Goal: Task Accomplishment & Management: Complete application form

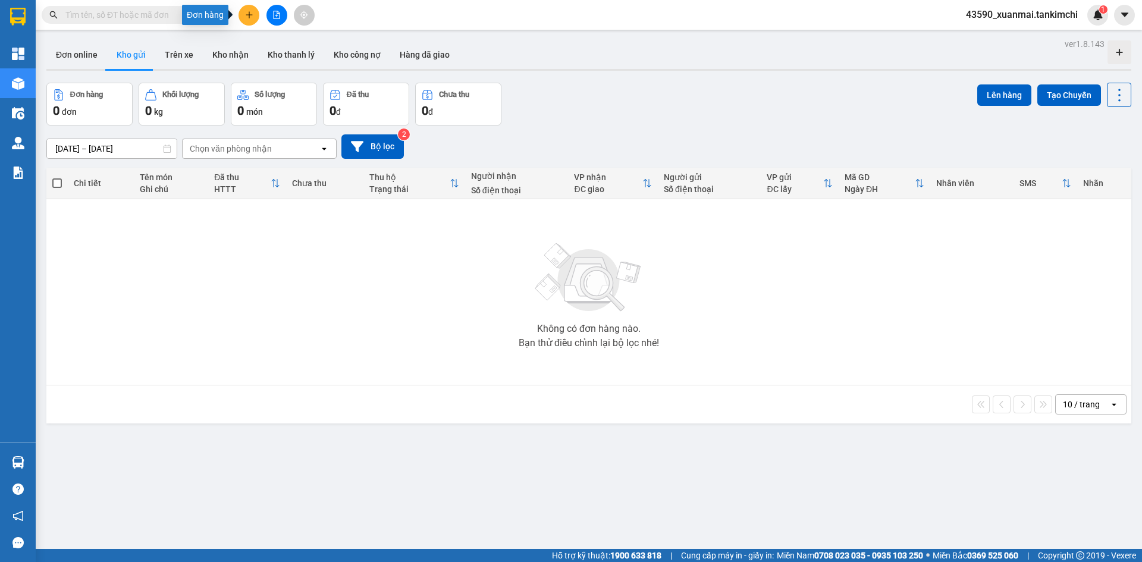
click at [244, 16] on button at bounding box center [248, 15] width 21 height 21
click at [293, 43] on div "Tạo đơn hàng" at bounding box center [296, 44] width 52 height 13
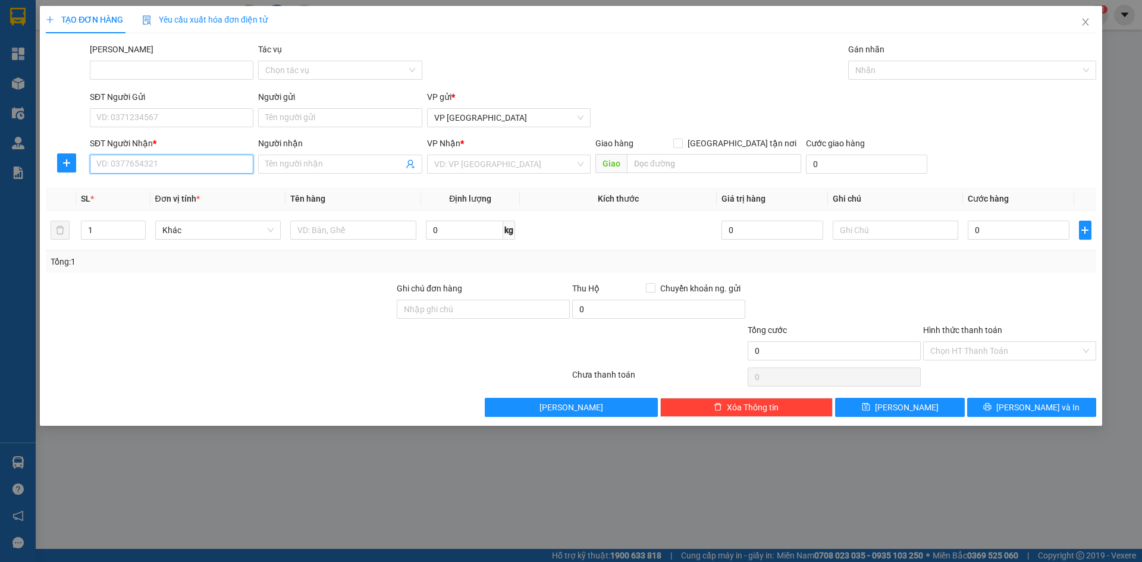
click at [181, 169] on input "SĐT Người Nhận *" at bounding box center [172, 164] width 164 height 19
click at [193, 188] on div "0913515109 - Tuyết" at bounding box center [171, 187] width 149 height 13
type input "0913515109"
type input "Tuyết"
type input "Chợ Kế Xuyên, [GEOGRAPHIC_DATA], [GEOGRAPHIC_DATA]"
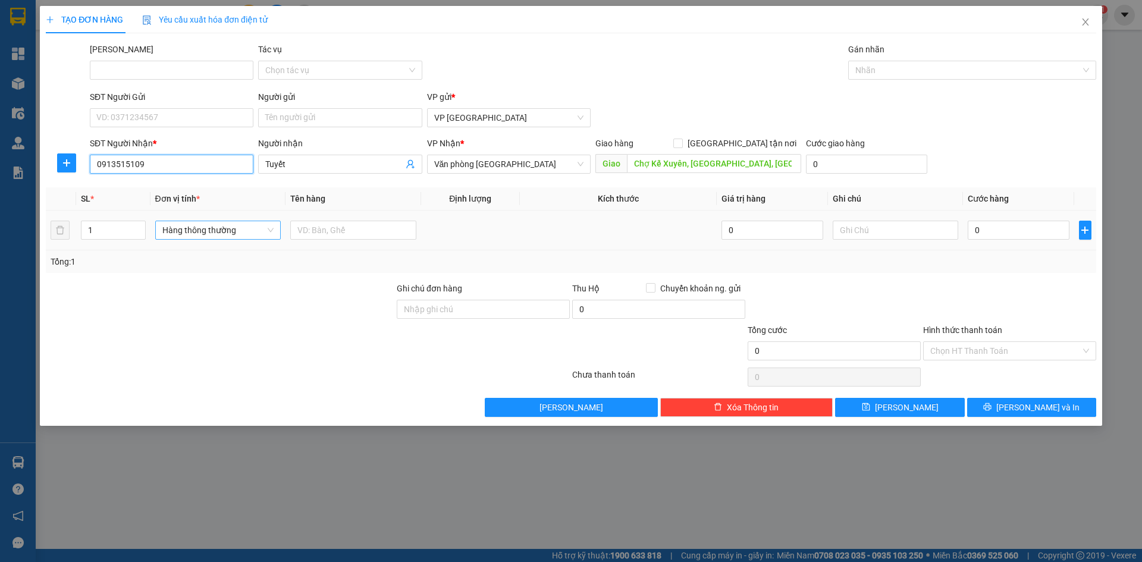
click at [195, 237] on span "Hàng thông thường" at bounding box center [218, 230] width 112 height 18
type input "0913515109"
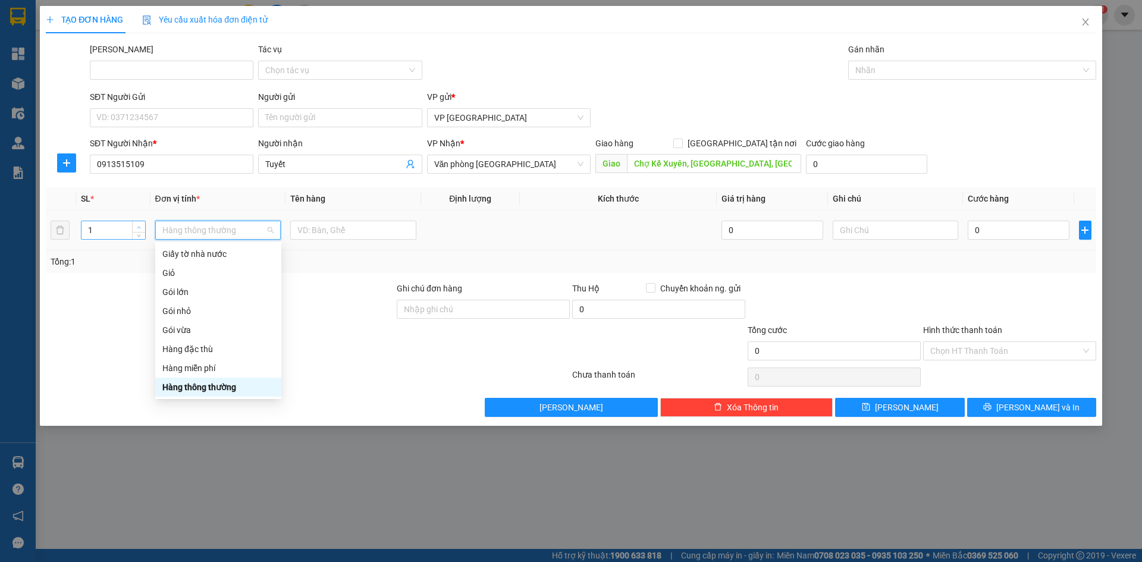
click at [139, 227] on icon "up" at bounding box center [139, 227] width 4 height 4
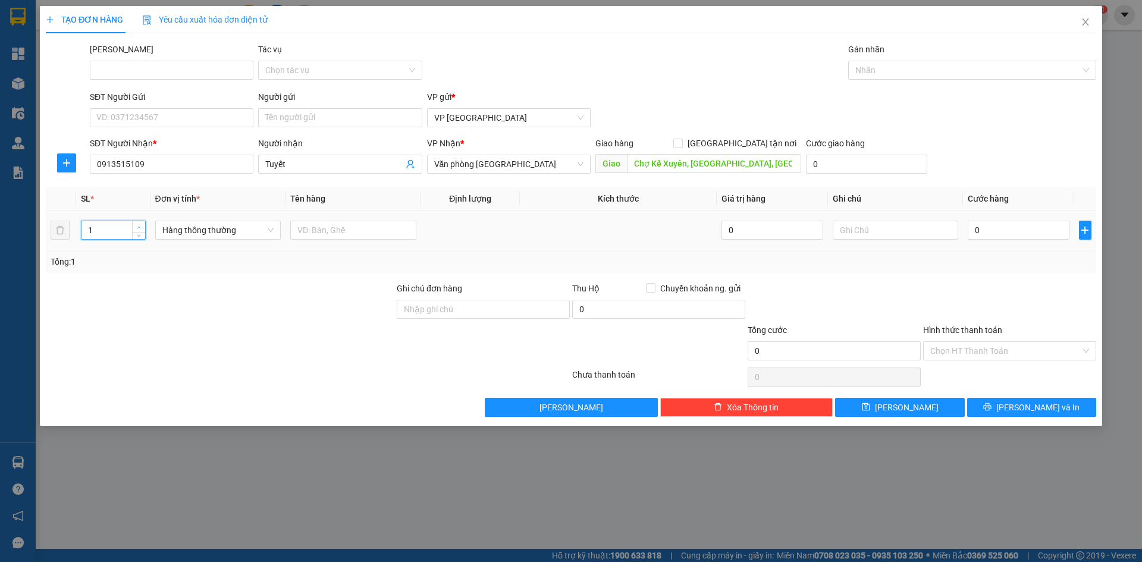
type input "2"
click at [139, 227] on icon "up" at bounding box center [139, 227] width 4 height 4
click at [170, 230] on span "Hàng thông thường" at bounding box center [218, 230] width 112 height 18
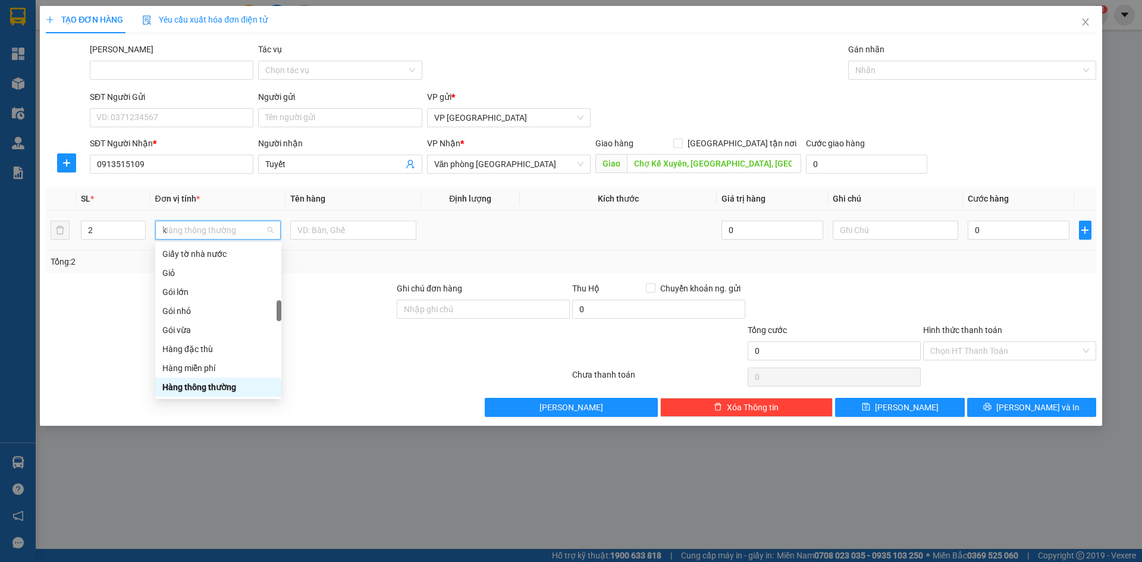
scroll to position [0, 0]
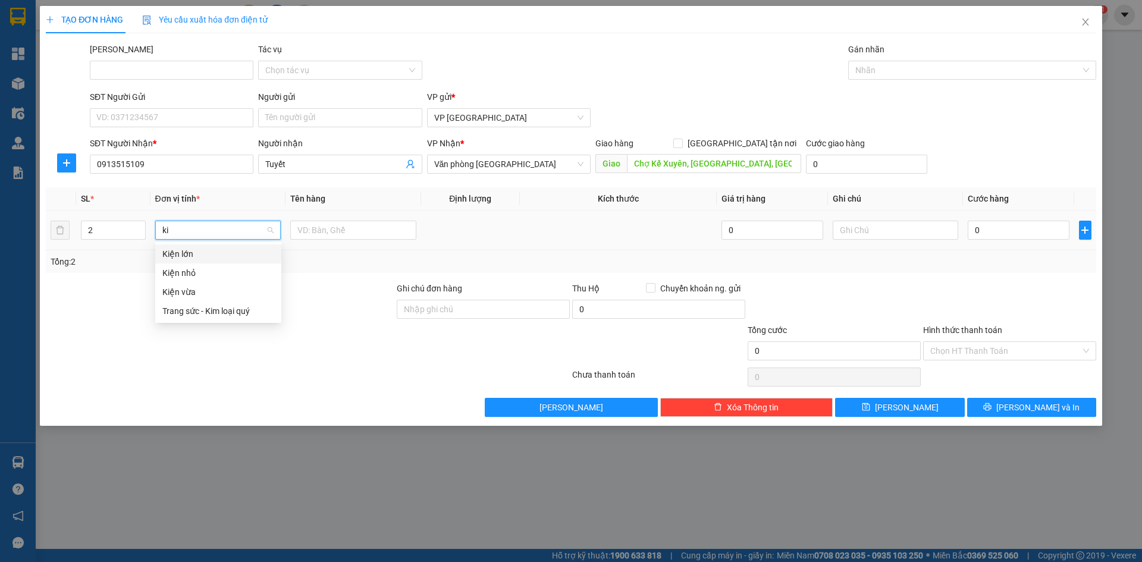
type input "kie"
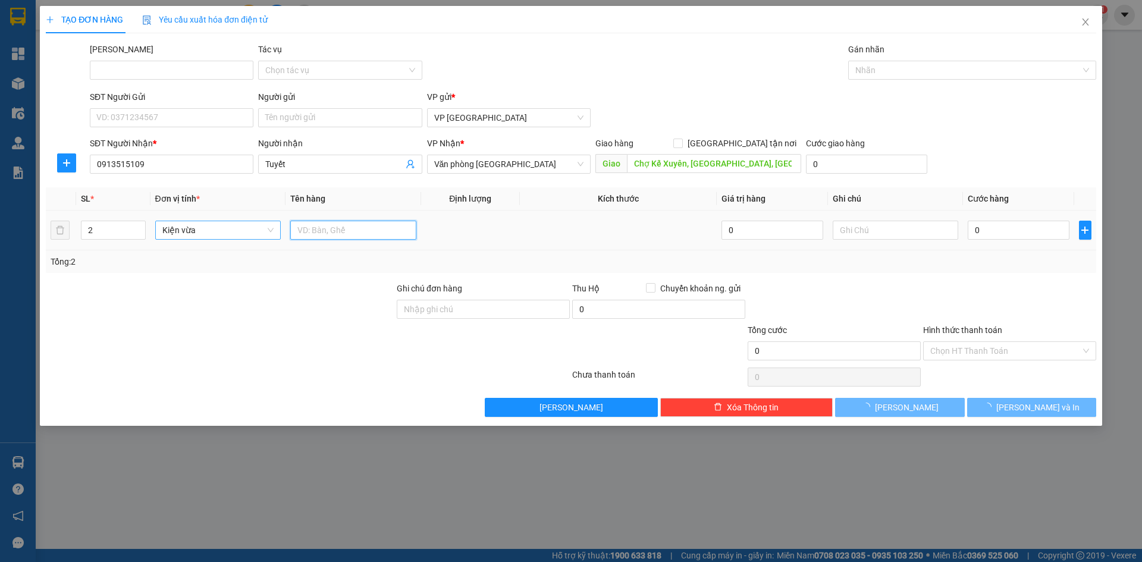
click at [304, 230] on input "text" at bounding box center [353, 230] width 126 height 19
drag, startPoint x: 362, startPoint y: 228, endPoint x: 270, endPoint y: 219, distance: 92.7
click at [270, 219] on tr "2 Kiện vừa Hồng, cà chua 0 0" at bounding box center [571, 231] width 1050 height 40
click at [387, 232] on input "Hồng, [PERSON_NAME]" at bounding box center [353, 230] width 126 height 19
type input "Hồng, [PERSON_NAME]"
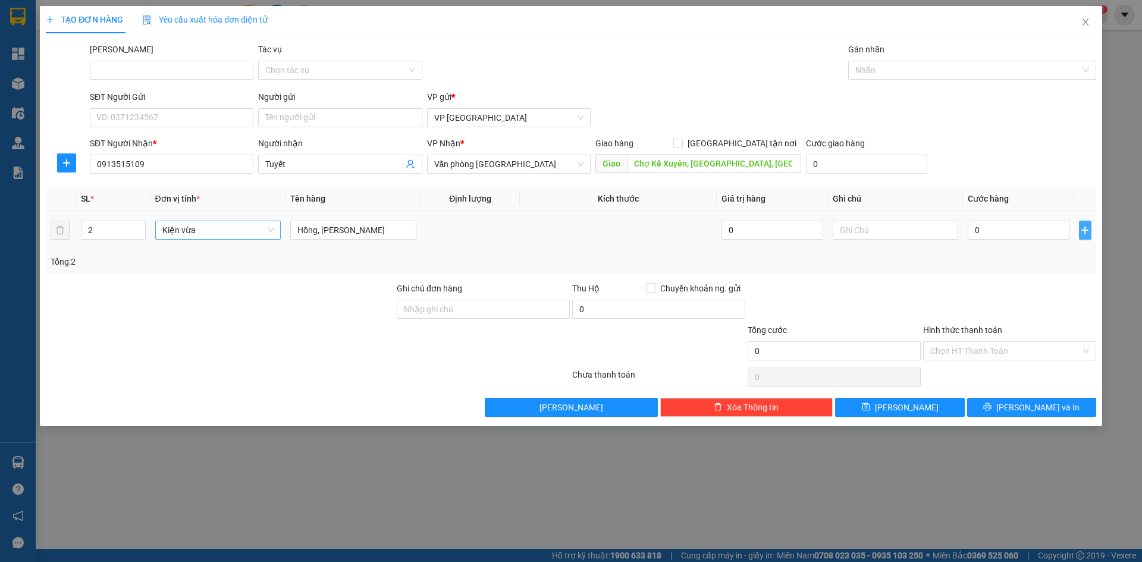
click at [1084, 231] on icon "plus" at bounding box center [1085, 230] width 10 height 10
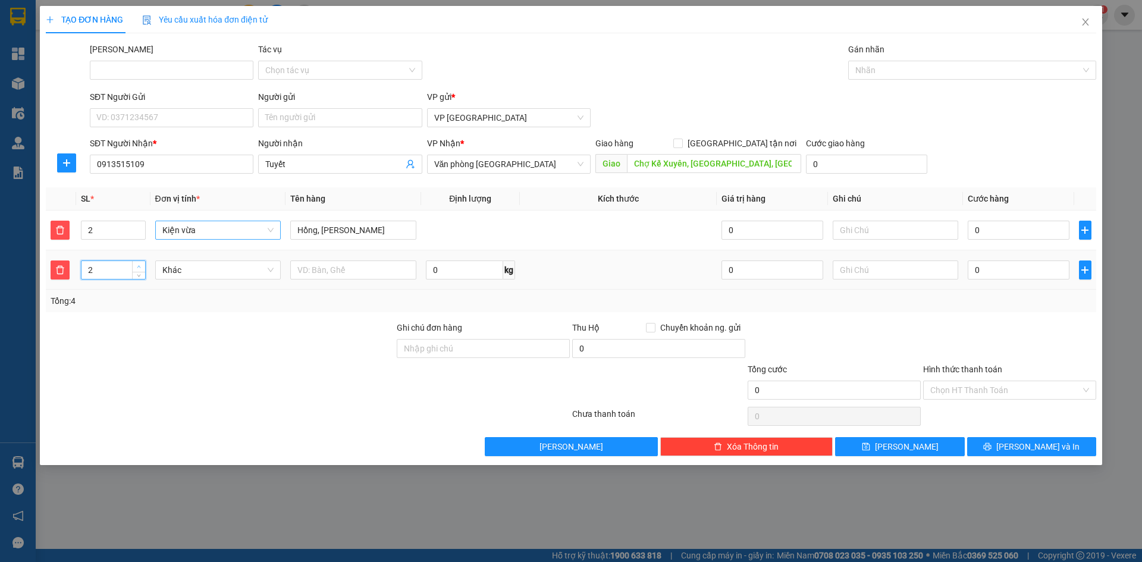
click at [134, 267] on span "Increase Value" at bounding box center [138, 266] width 13 height 11
type input "3"
click at [134, 267] on span "Increase Value" at bounding box center [138, 266] width 13 height 11
click at [188, 271] on span "Khác" at bounding box center [218, 270] width 112 height 18
type input "boc"
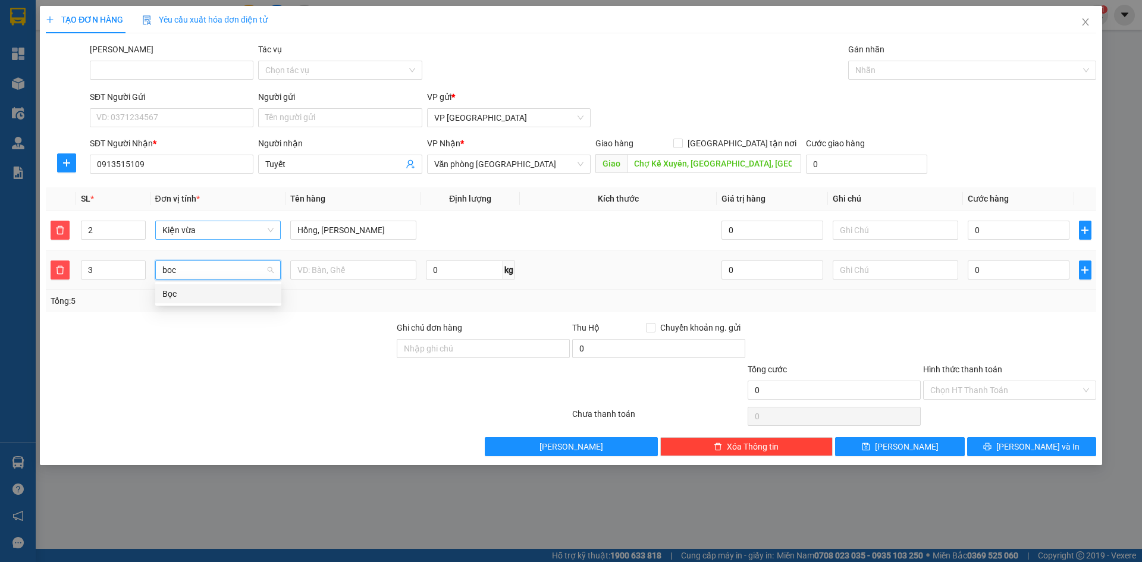
click at [186, 296] on div "Bọc" at bounding box center [218, 293] width 112 height 13
click at [327, 272] on input "text" at bounding box center [353, 269] width 126 height 19
click at [335, 272] on input "Khoai lang200000" at bounding box center [353, 269] width 126 height 19
drag, startPoint x: 336, startPoint y: 272, endPoint x: 368, endPoint y: 272, distance: 32.1
click at [368, 272] on input "Khoai lang200000" at bounding box center [353, 269] width 126 height 19
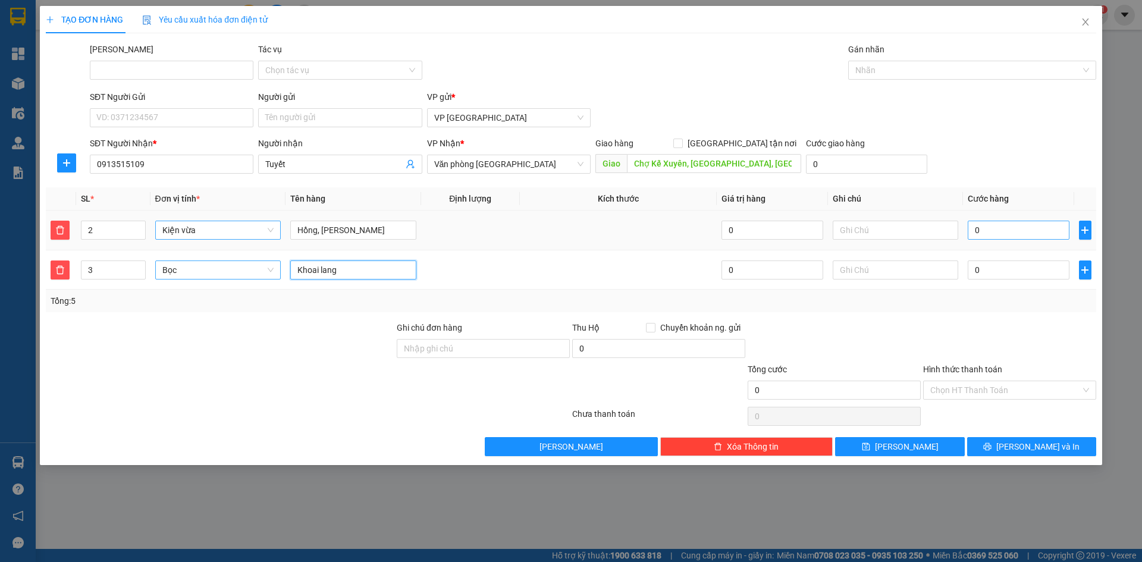
type input "Khoai lang"
click at [996, 222] on input "0" at bounding box center [1018, 230] width 101 height 19
paste input "200.00"
type input "200.000"
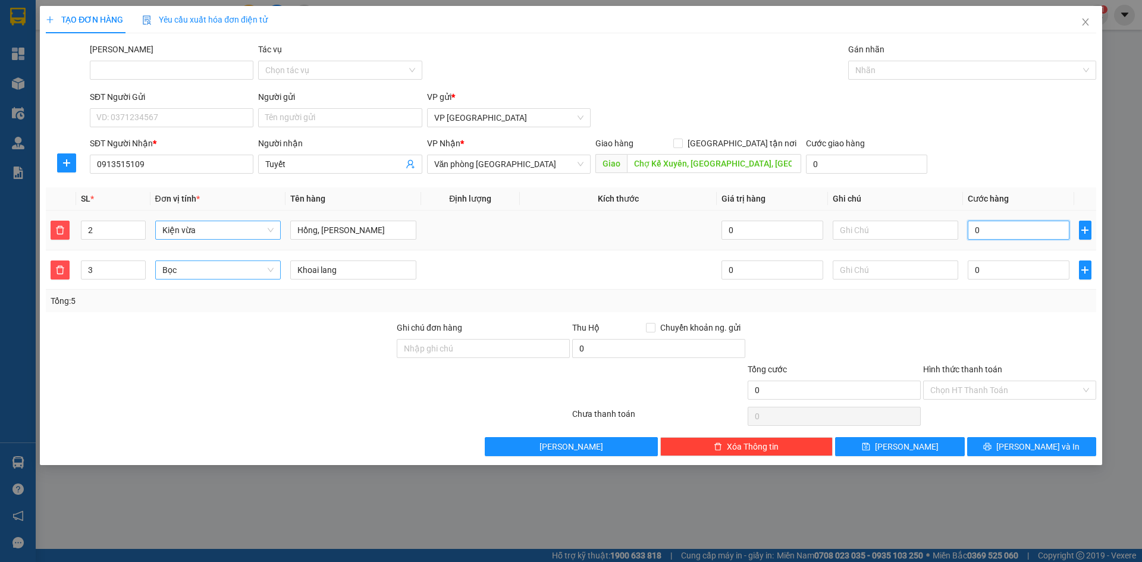
type input "200.000"
click at [978, 391] on input "Hình thức thanh toán" at bounding box center [1005, 390] width 150 height 18
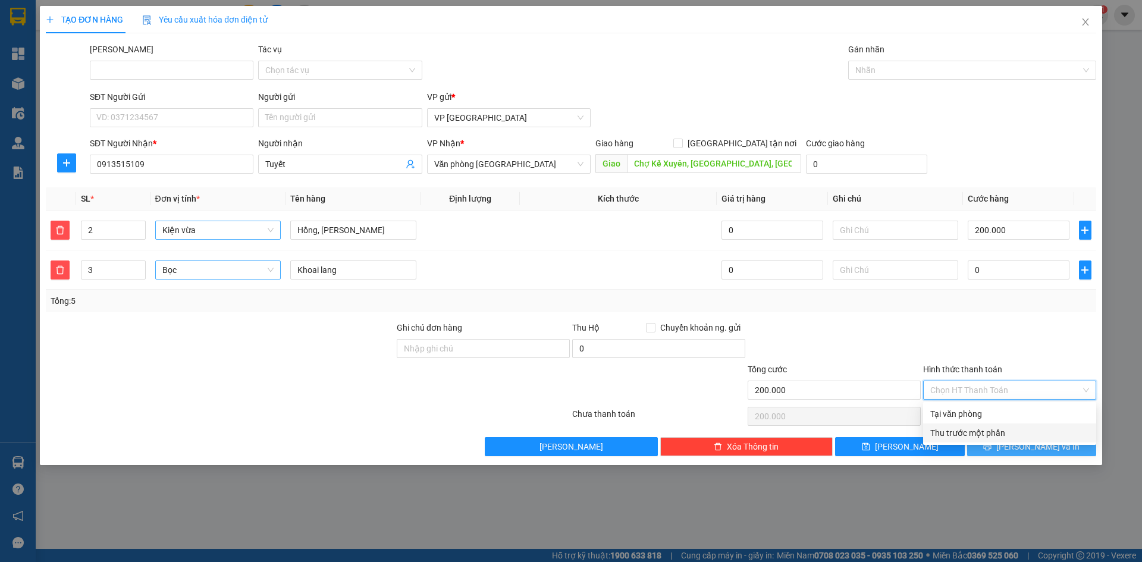
click at [1018, 451] on button "[PERSON_NAME] và In" at bounding box center [1031, 446] width 129 height 19
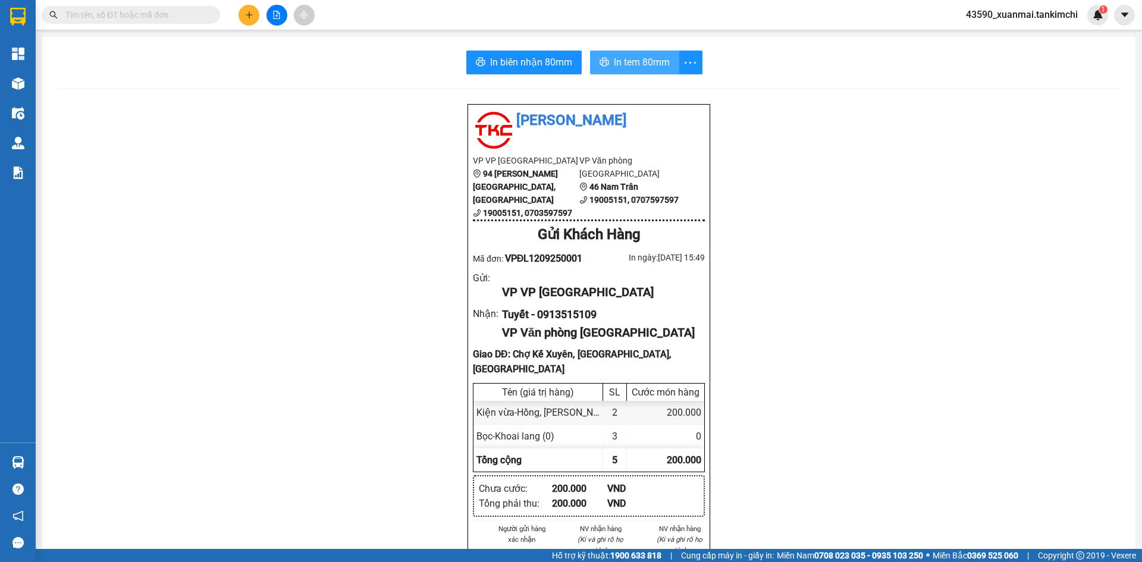
click at [634, 57] on span "In tem 80mm" at bounding box center [642, 62] width 56 height 15
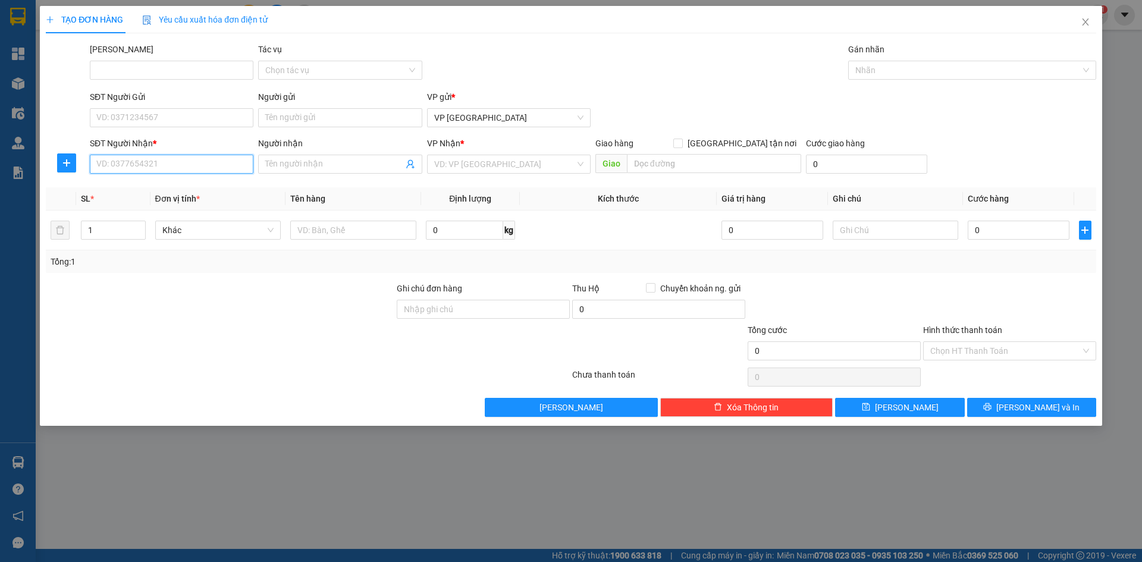
click at [137, 168] on input "SĐT Người Nhận *" at bounding box center [172, 164] width 164 height 19
click at [150, 187] on div "0906535511 - [PERSON_NAME]" at bounding box center [171, 187] width 149 height 13
type input "0906535511"
type input "[PERSON_NAME]"
click at [236, 235] on span "Hàng thông thường" at bounding box center [218, 230] width 112 height 18
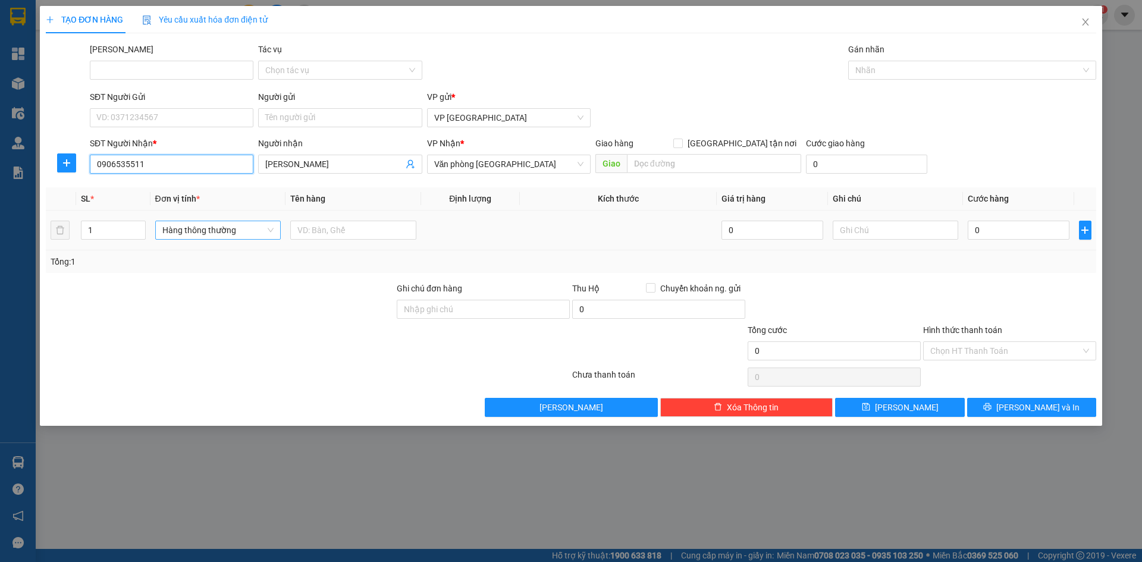
type input "0906535511"
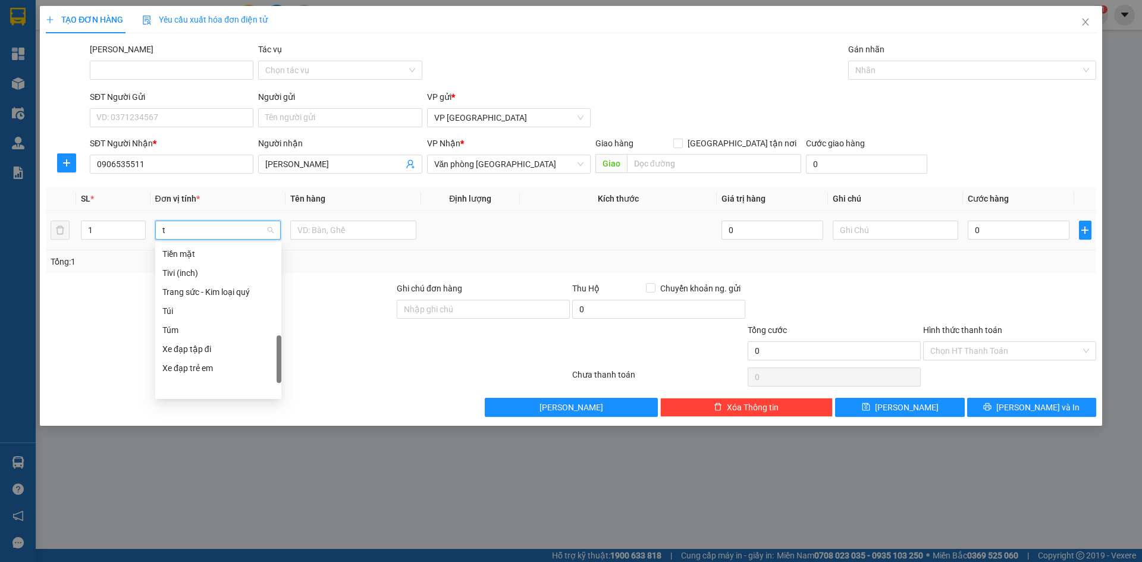
scroll to position [186, 0]
type input "th"
click at [202, 387] on div "Thùng xốp" at bounding box center [218, 387] width 112 height 13
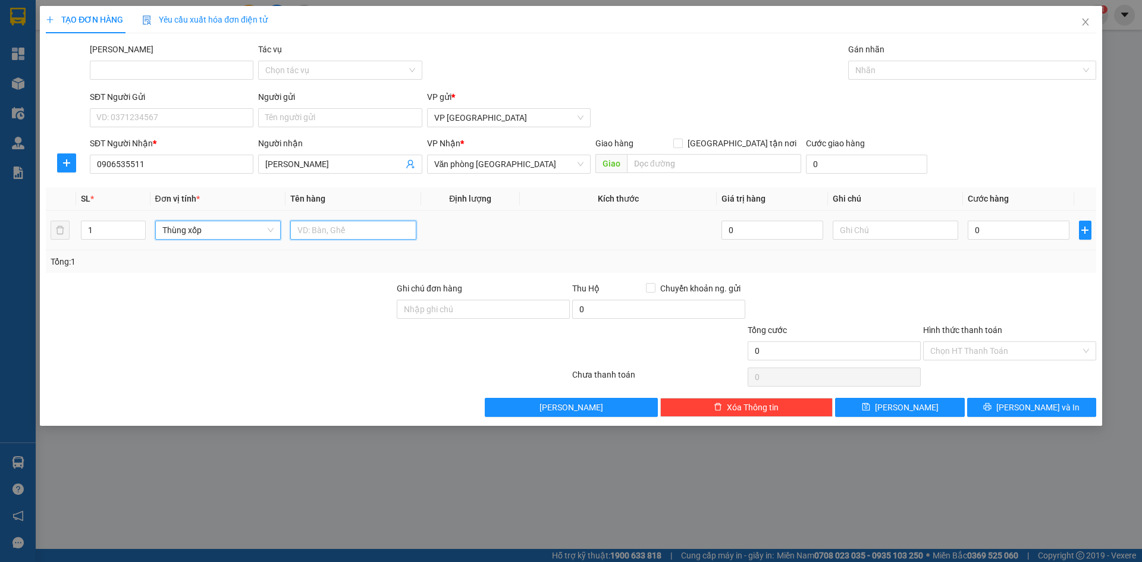
click at [345, 235] on input "text" at bounding box center [353, 230] width 126 height 19
drag, startPoint x: 333, startPoint y: 233, endPoint x: 369, endPoint y: 233, distance: 35.7
click at [369, 233] on input "Sữa chua 100000" at bounding box center [353, 230] width 126 height 19
type input "Sữa chua"
click at [1008, 236] on input "0" at bounding box center [1018, 230] width 101 height 19
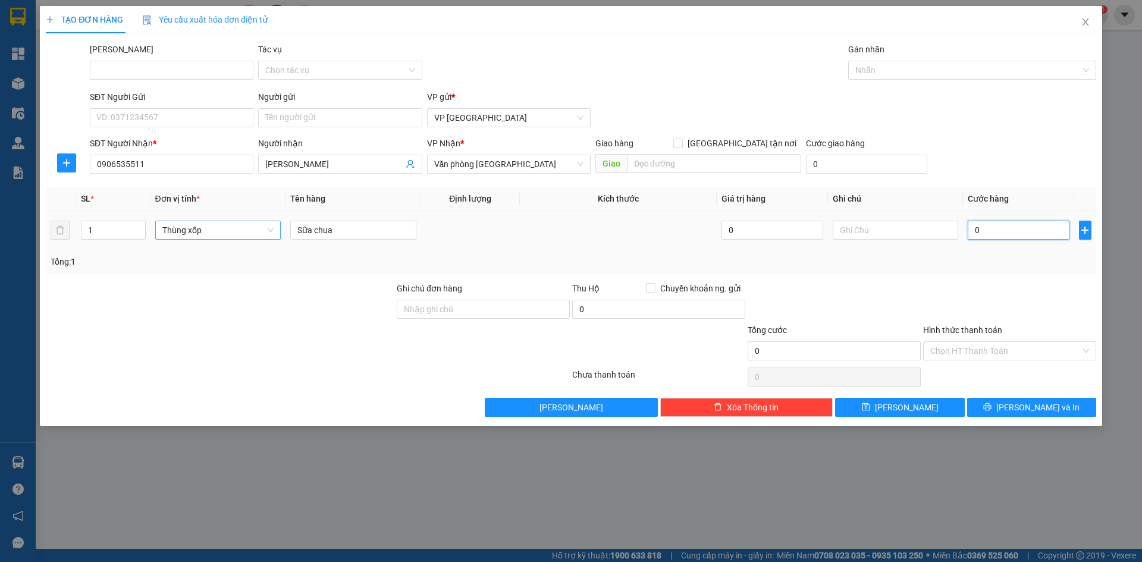
paste input "100.00"
type input "100.000"
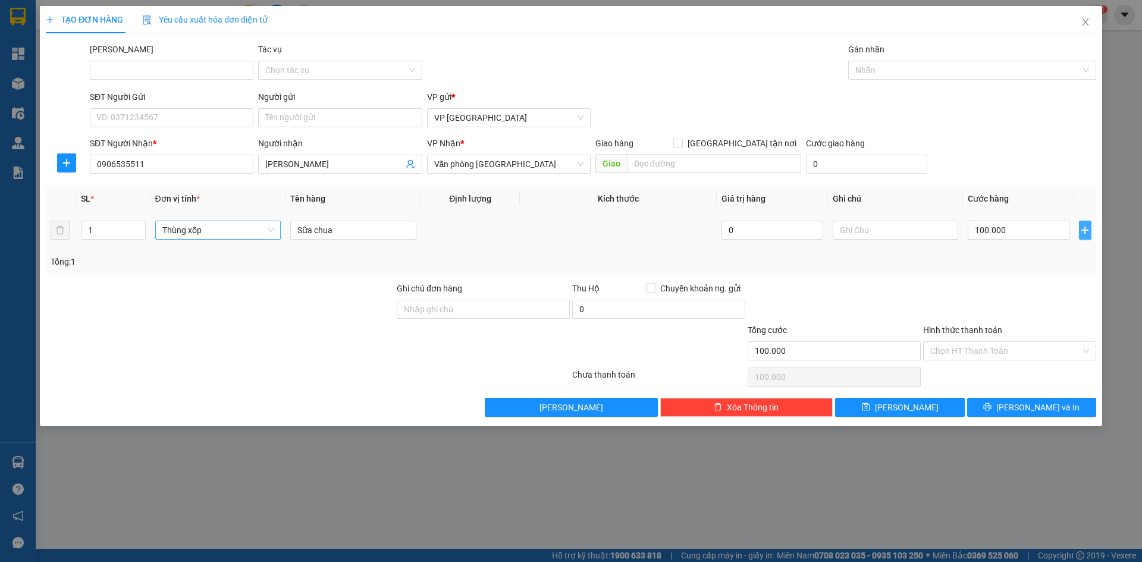
click at [1084, 225] on icon "plus" at bounding box center [1085, 230] width 10 height 10
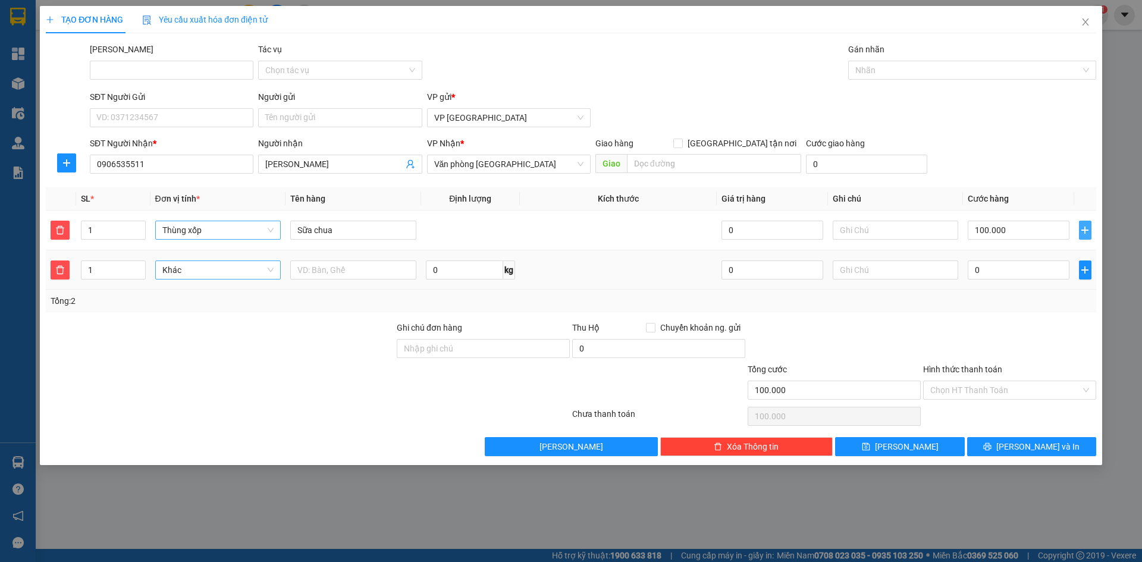
click at [209, 272] on span "Khác" at bounding box center [218, 270] width 112 height 18
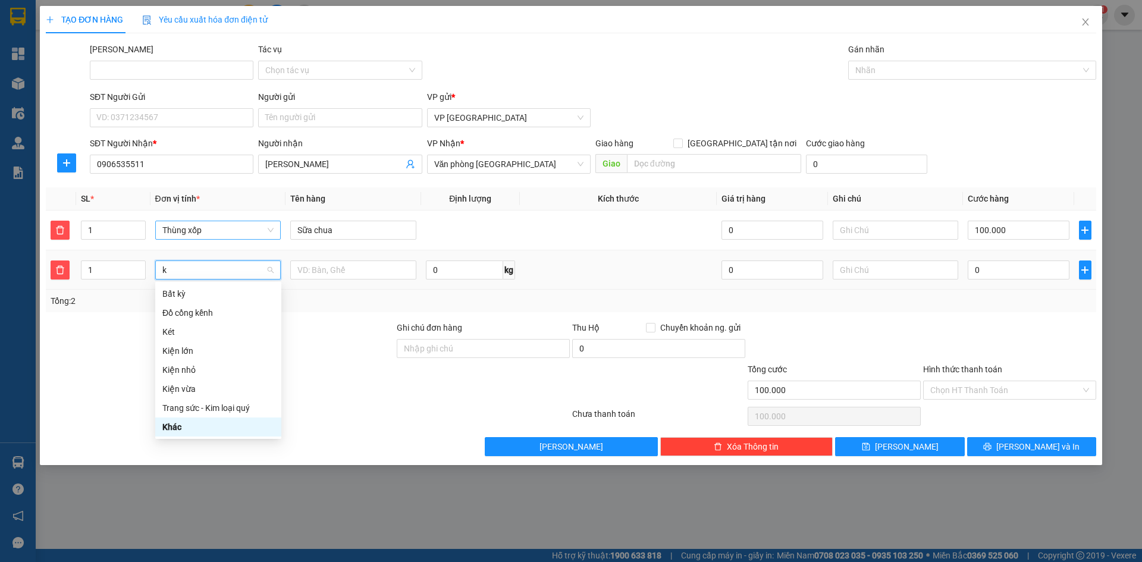
type input "ki"
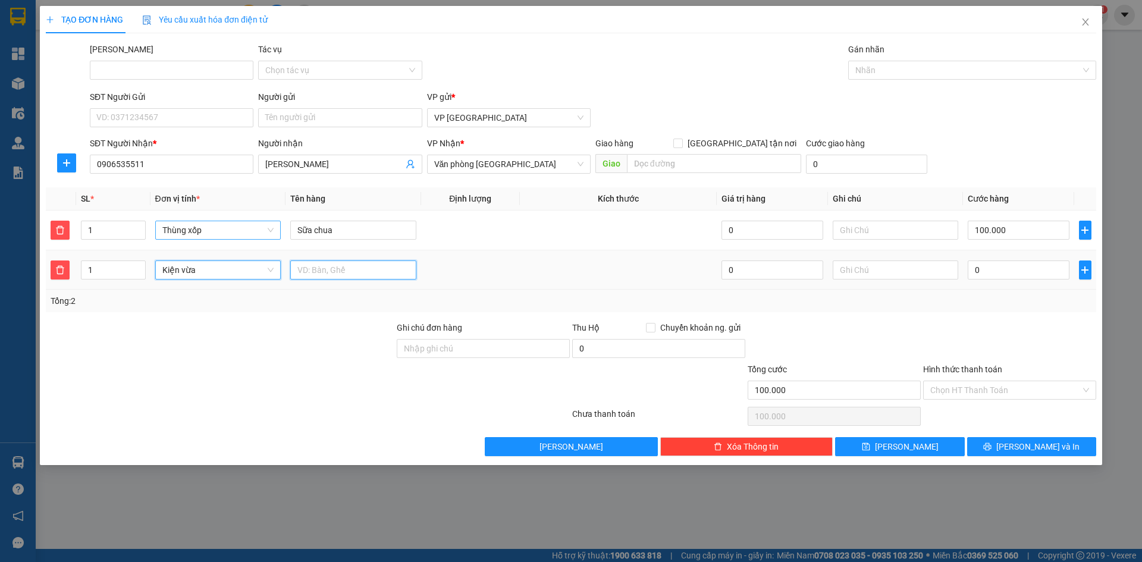
click at [306, 265] on input "text" at bounding box center [353, 269] width 126 height 19
type input "Dâu tây"
click at [982, 272] on input "0" at bounding box center [1018, 269] width 101 height 19
paste input "100.00"
type input "200.000"
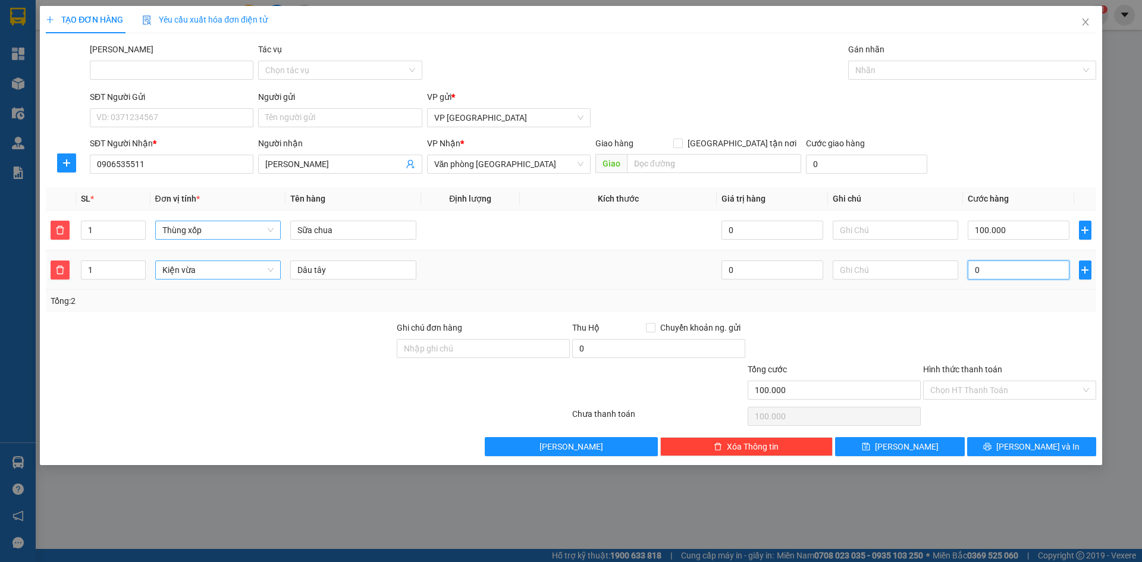
type input "200.000"
type input "100.000"
click at [985, 270] on input "100.000" at bounding box center [1018, 269] width 101 height 19
type input "110.000"
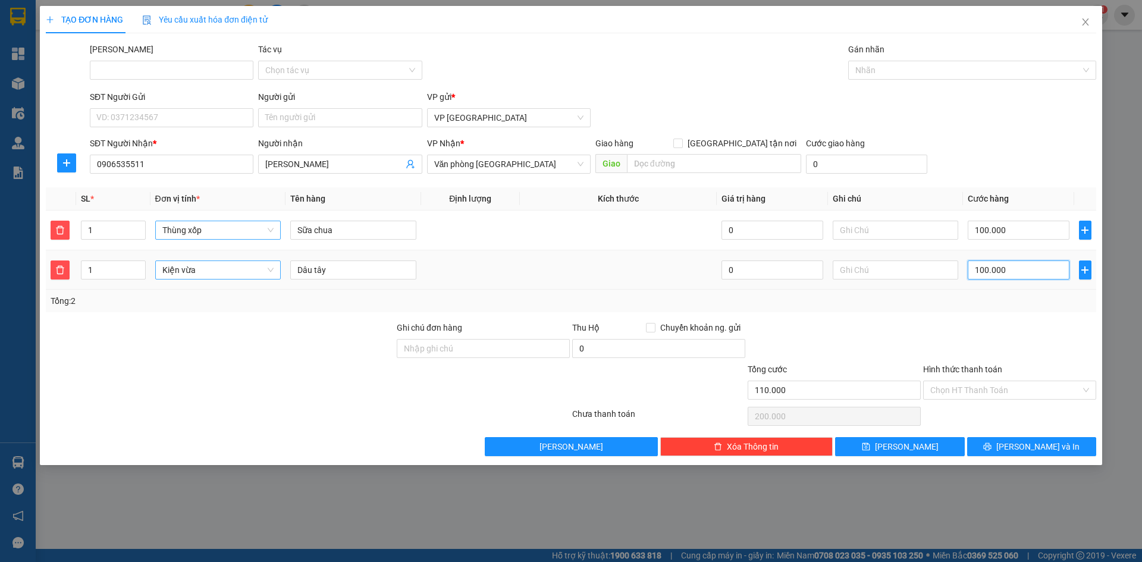
type input "10.000"
type input "100.000"
type input "50.000"
type input "150.000"
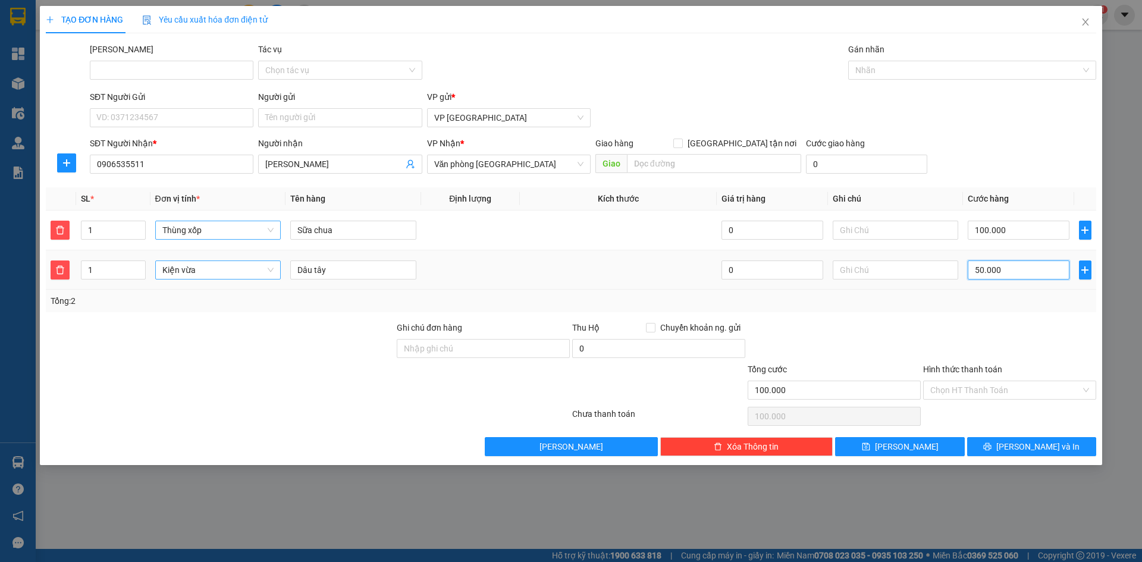
type input "150.000"
type input "50.000"
click at [1001, 446] on button "[PERSON_NAME] và In" at bounding box center [1031, 446] width 129 height 19
type input "150.000"
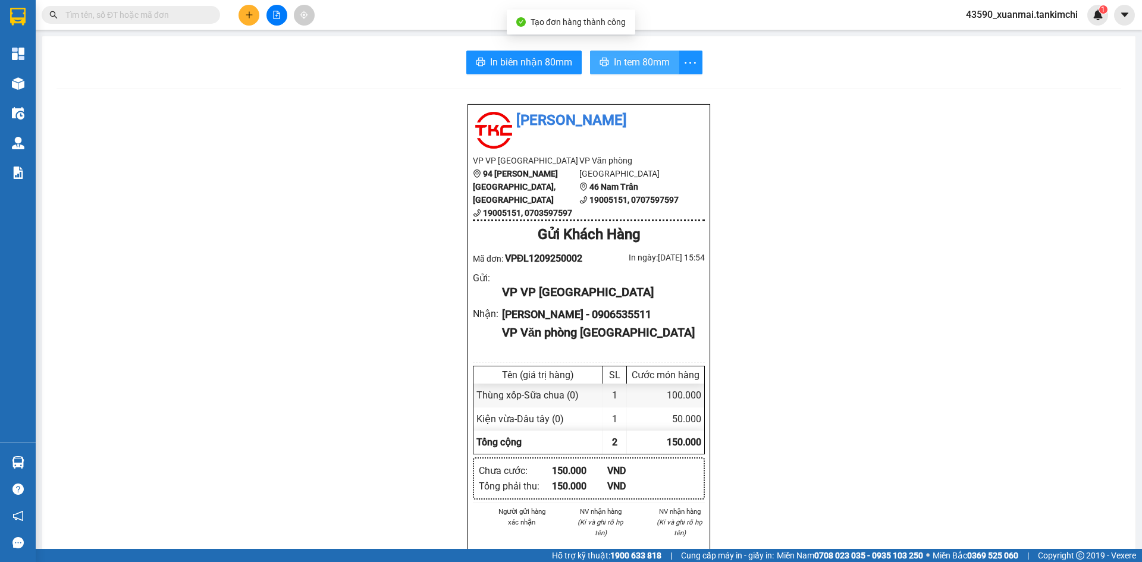
click at [632, 65] on span "In tem 80mm" at bounding box center [642, 62] width 56 height 15
drag, startPoint x: 622, startPoint y: 76, endPoint x: 626, endPoint y: 64, distance: 12.6
click at [623, 73] on div "In biên nhận 80mm In tem 80mm Tân Kim Chi VP VP Đà Lạt [STREET_ADDRESS][PERSON_…" at bounding box center [588, 509] width 1093 height 947
click at [626, 64] on span "In tem 80mm" at bounding box center [642, 62] width 56 height 15
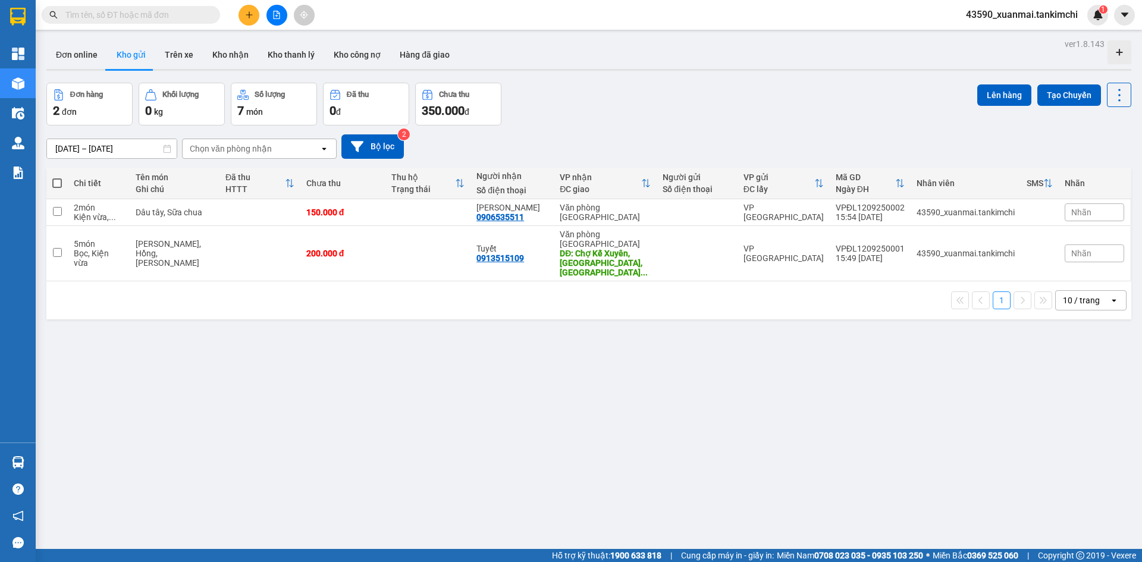
click at [245, 24] on button at bounding box center [248, 15] width 21 height 21
click at [252, 19] on button at bounding box center [248, 15] width 21 height 21
click at [276, 43] on button "Kho thanh lý" at bounding box center [291, 54] width 66 height 29
type input "[DATE] – [DATE]"
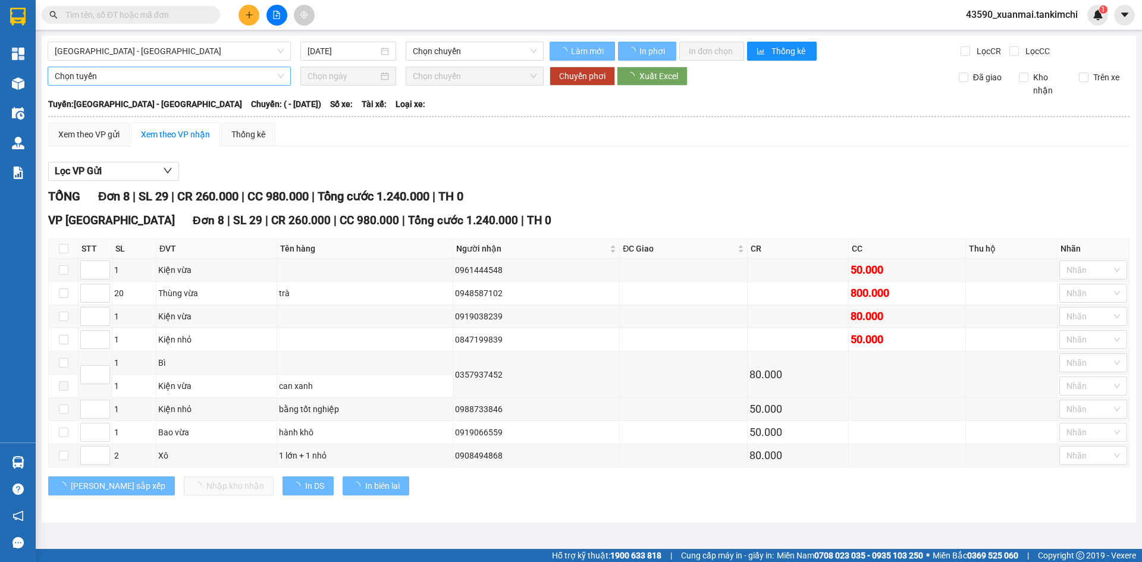
type input "06/05/2025"
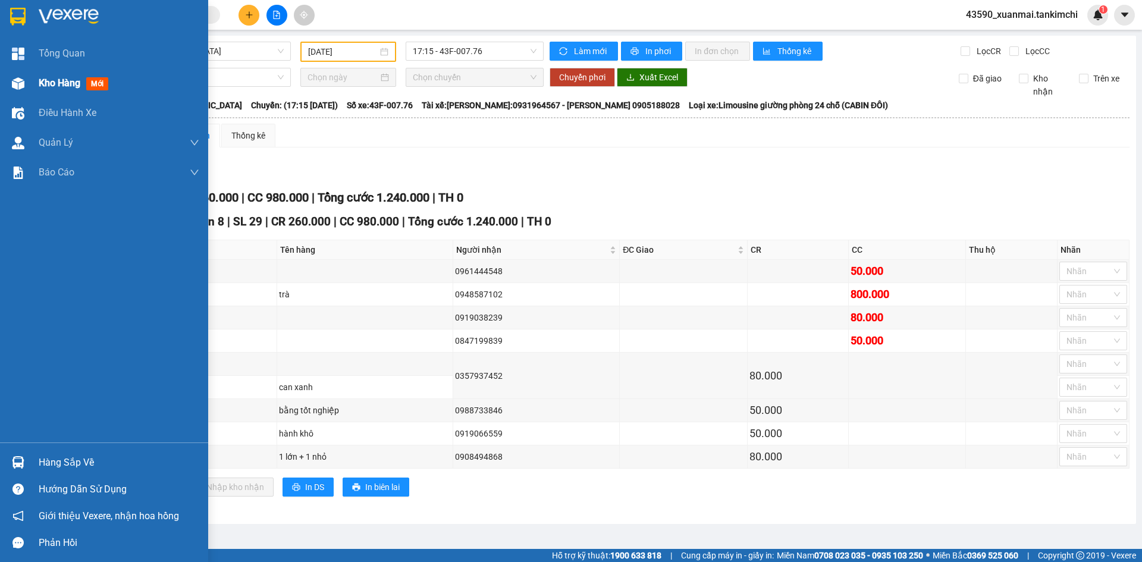
click at [50, 84] on span "Kho hàng" at bounding box center [60, 82] width 42 height 11
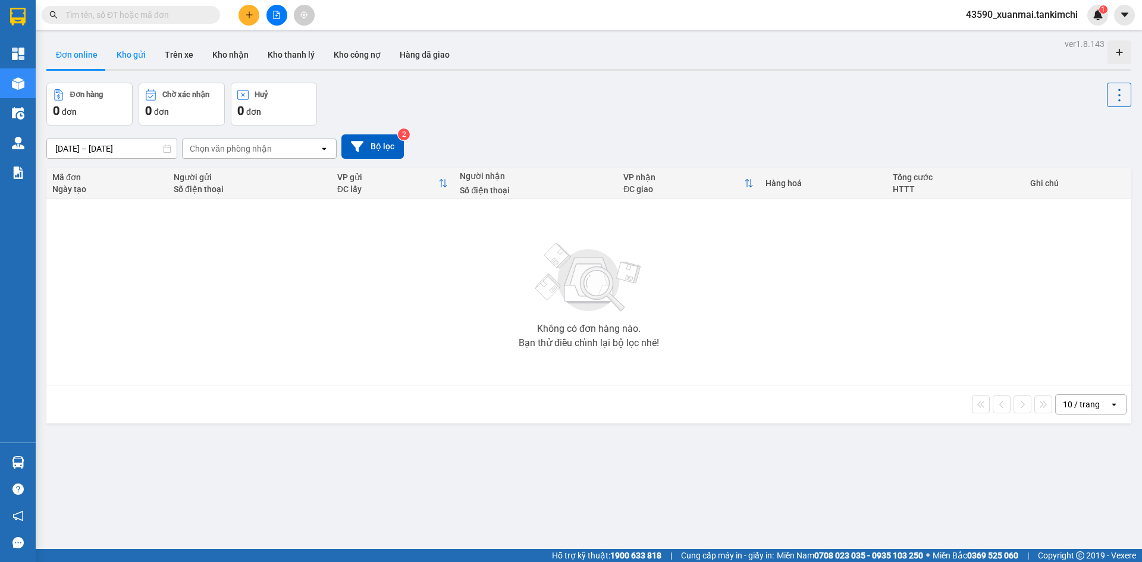
click at [139, 51] on button "Kho gửi" at bounding box center [131, 54] width 48 height 29
type input "[DATE] – [DATE]"
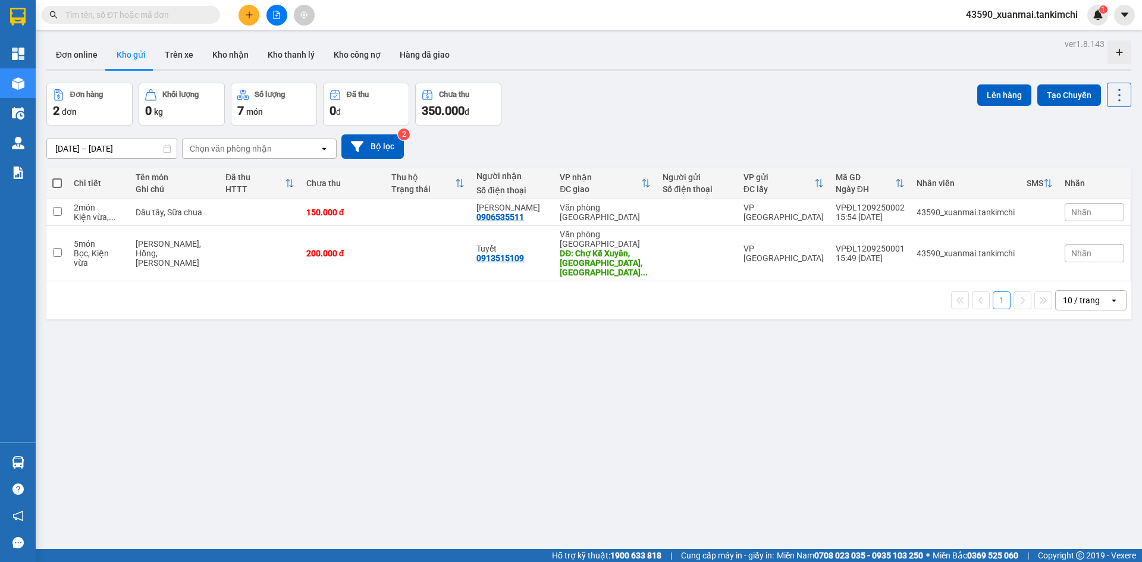
click at [252, 16] on icon "plus" at bounding box center [249, 15] width 8 height 8
click at [274, 48] on div "Tạo đơn hàng" at bounding box center [296, 44] width 52 height 13
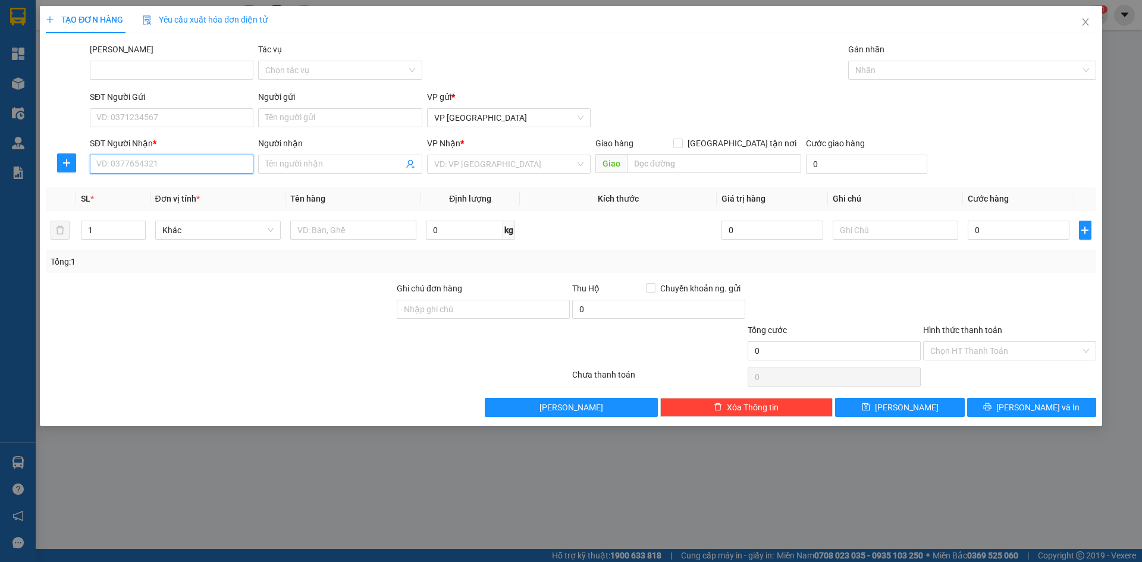
click at [164, 164] on input "SĐT Người Nhận *" at bounding box center [172, 164] width 164 height 19
click at [174, 194] on div "0969817085 - Sen" at bounding box center [172, 187] width 164 height 19
type input "0969817085"
type input "Sen"
click at [196, 237] on span "Hàng thông thường" at bounding box center [218, 230] width 112 height 18
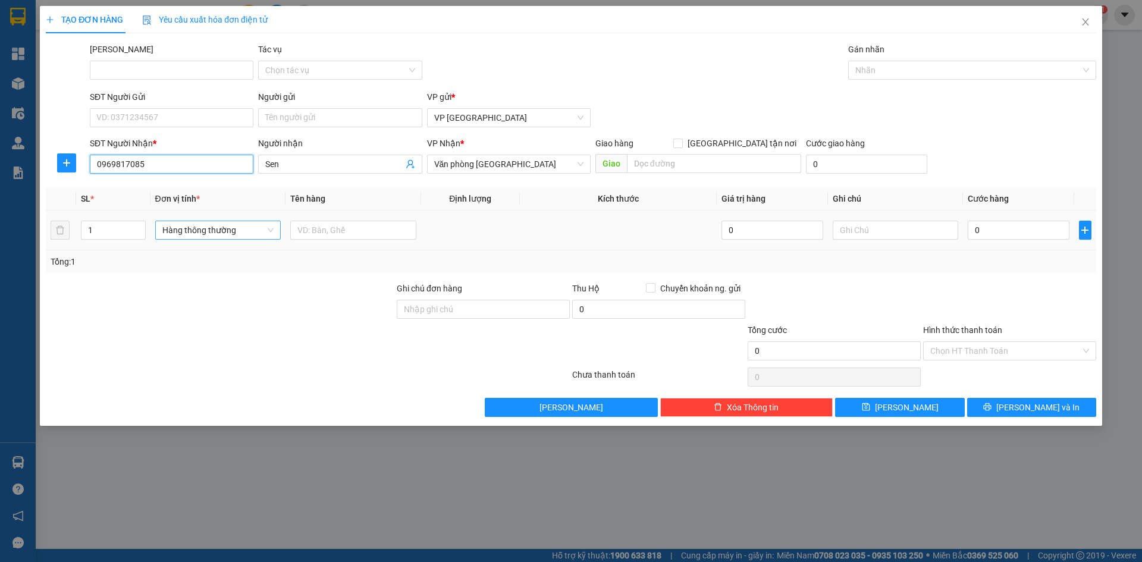
type input "0969817085"
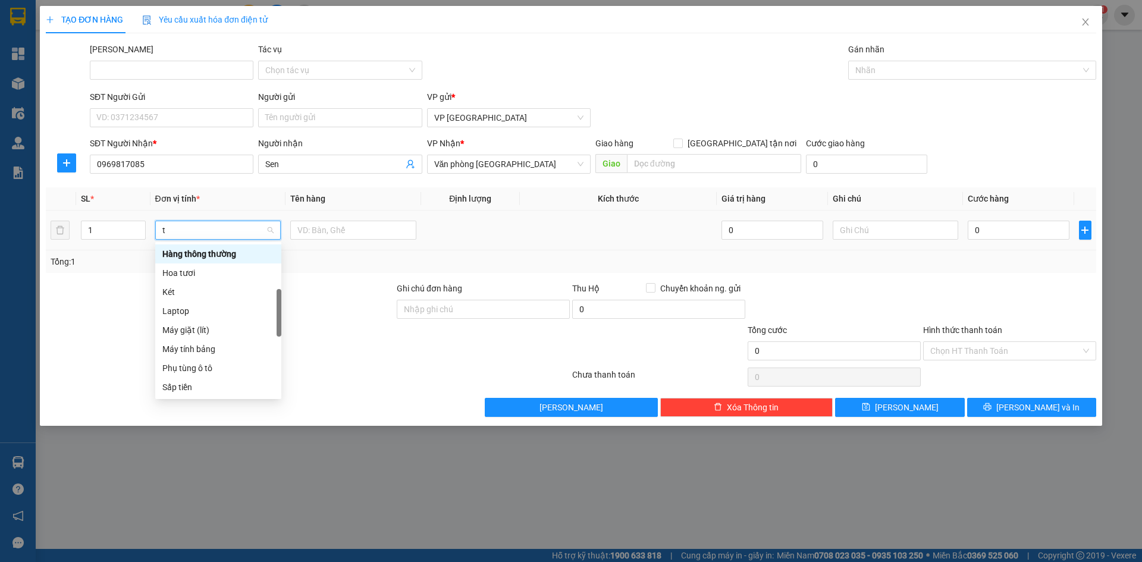
type input "th"
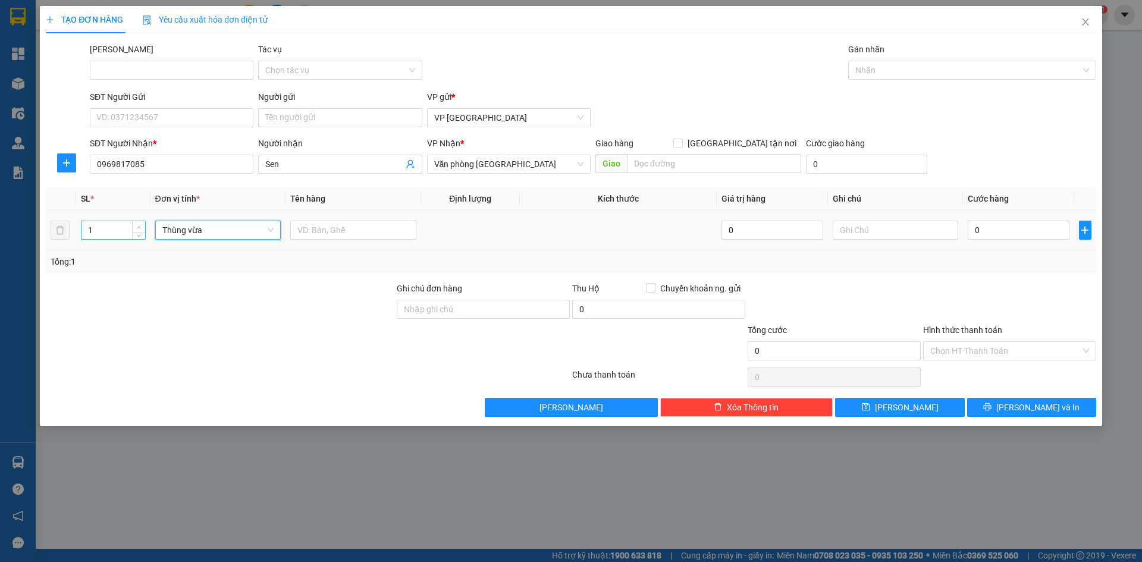
click at [138, 227] on icon "up" at bounding box center [139, 227] width 4 height 2
type input "2"
click at [139, 227] on icon "up" at bounding box center [139, 227] width 4 height 2
click at [315, 231] on input "text" at bounding box center [353, 230] width 126 height 19
drag, startPoint x: 320, startPoint y: 230, endPoint x: 353, endPoint y: 233, distance: 32.8
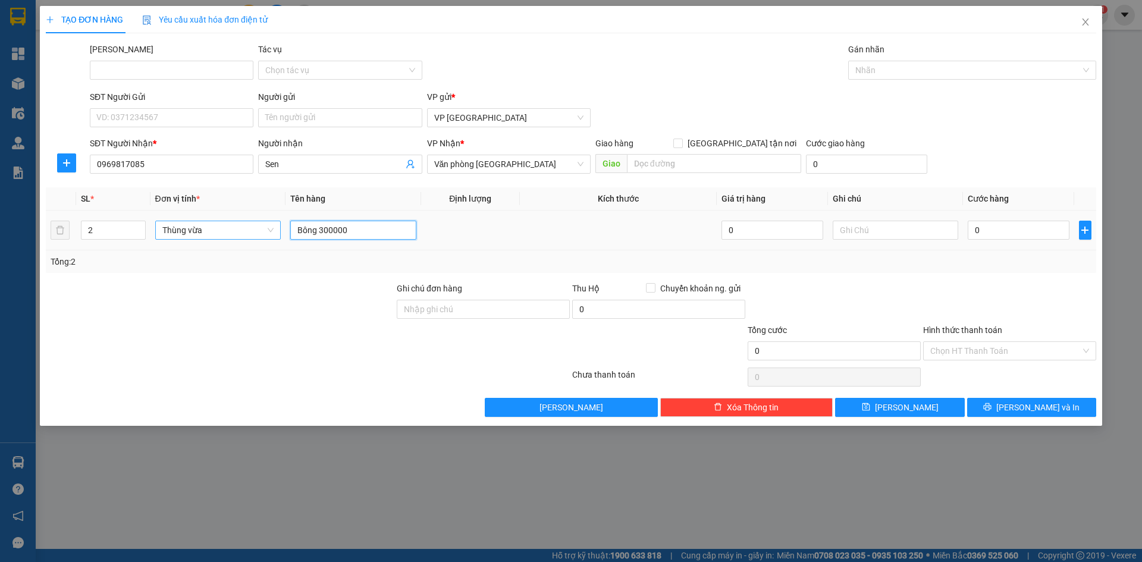
click at [353, 233] on input "Bông 300000" at bounding box center [353, 230] width 126 height 19
type input "Bông"
click at [984, 231] on input "0" at bounding box center [1018, 230] width 101 height 19
paste input "300.00"
type input "300.000"
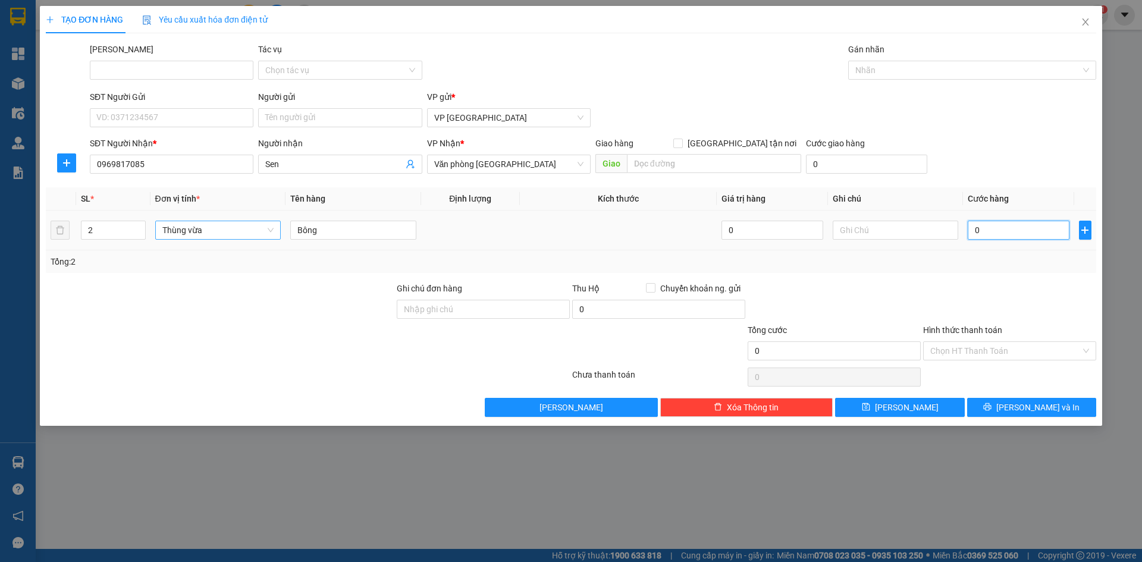
type input "300.000"
click at [992, 343] on input "Hình thức thanh toán" at bounding box center [1005, 351] width 150 height 18
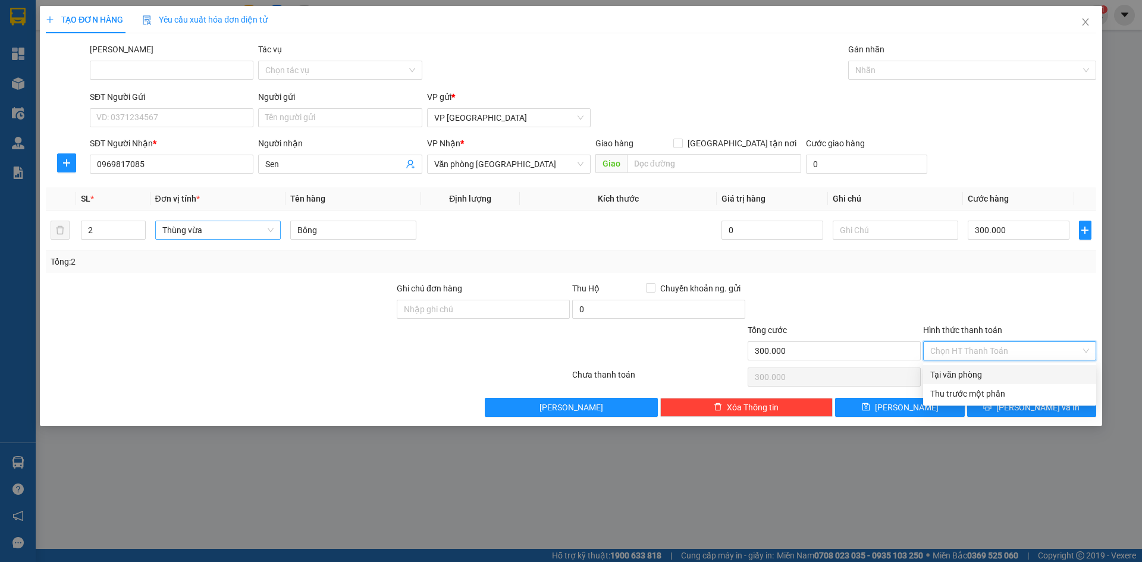
click at [972, 375] on div "Tại văn phòng" at bounding box center [1009, 374] width 159 height 13
type input "0"
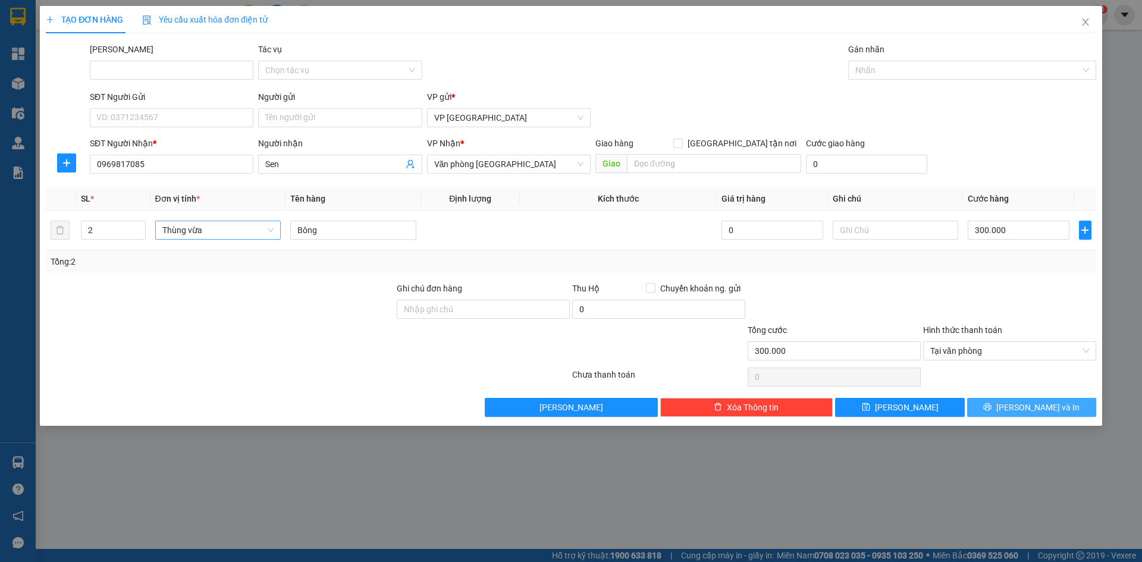
click at [1006, 408] on button "[PERSON_NAME] và In" at bounding box center [1031, 407] width 129 height 19
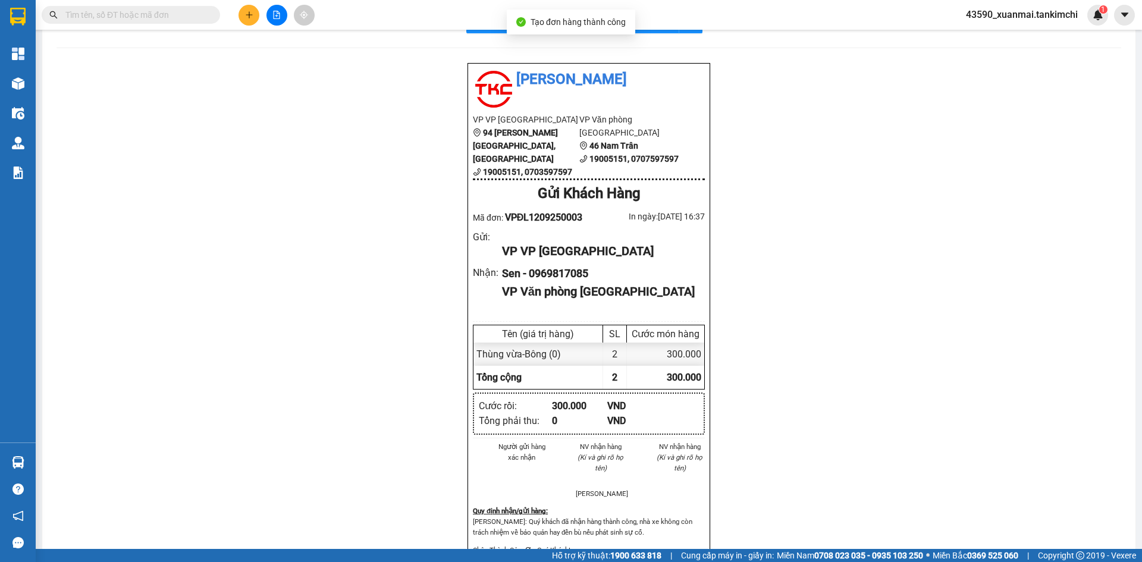
scroll to position [59, 0]
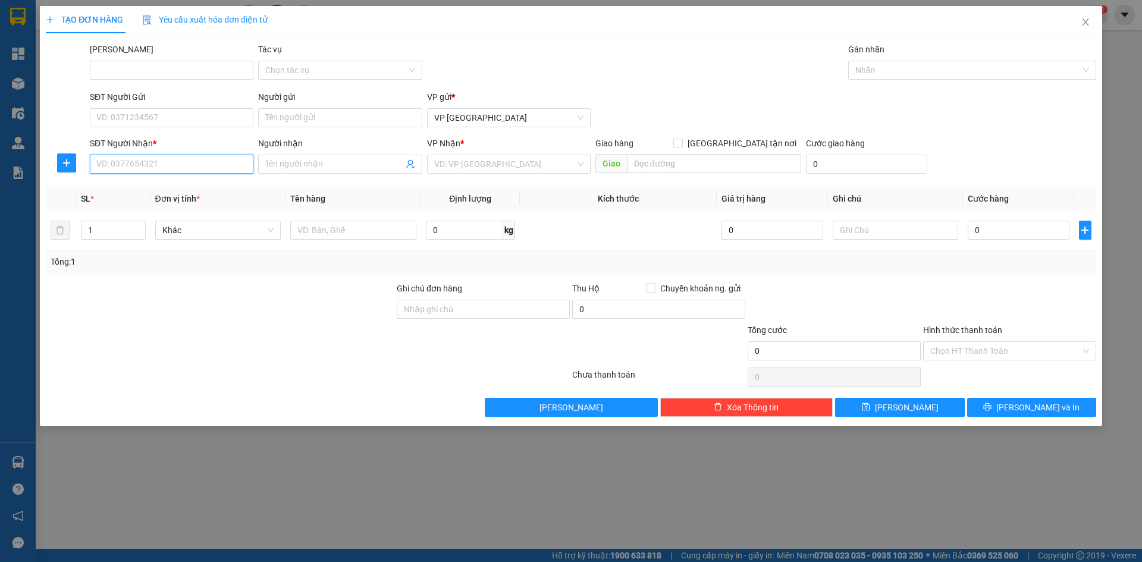
click at [165, 167] on input "SĐT Người Nhận *" at bounding box center [172, 164] width 164 height 19
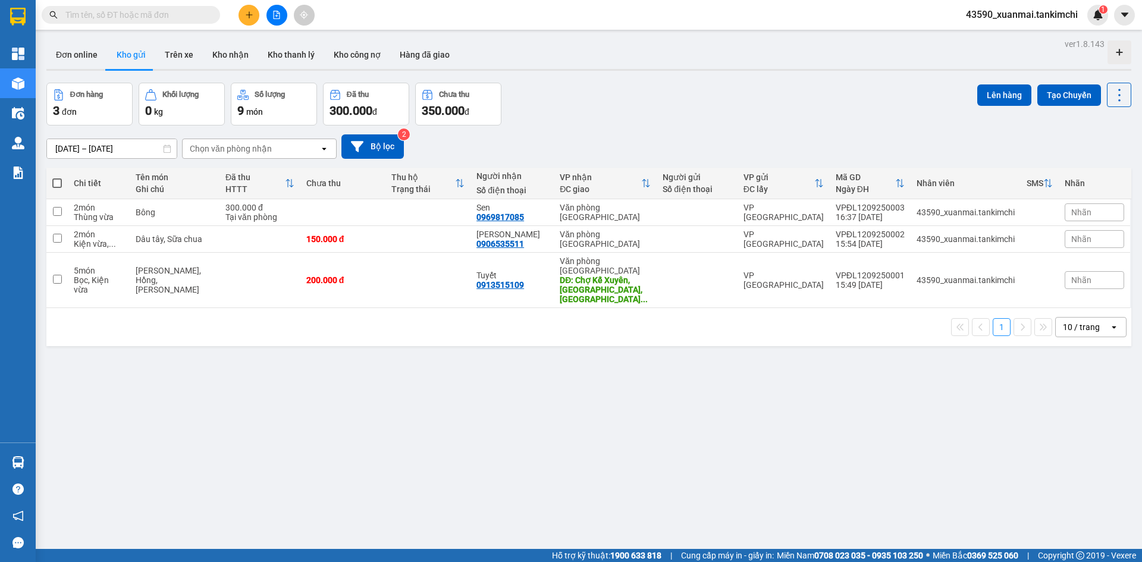
click at [57, 183] on span at bounding box center [57, 183] width 10 height 10
click at [57, 177] on input "checkbox" at bounding box center [57, 177] width 0 height 0
checkbox input "true"
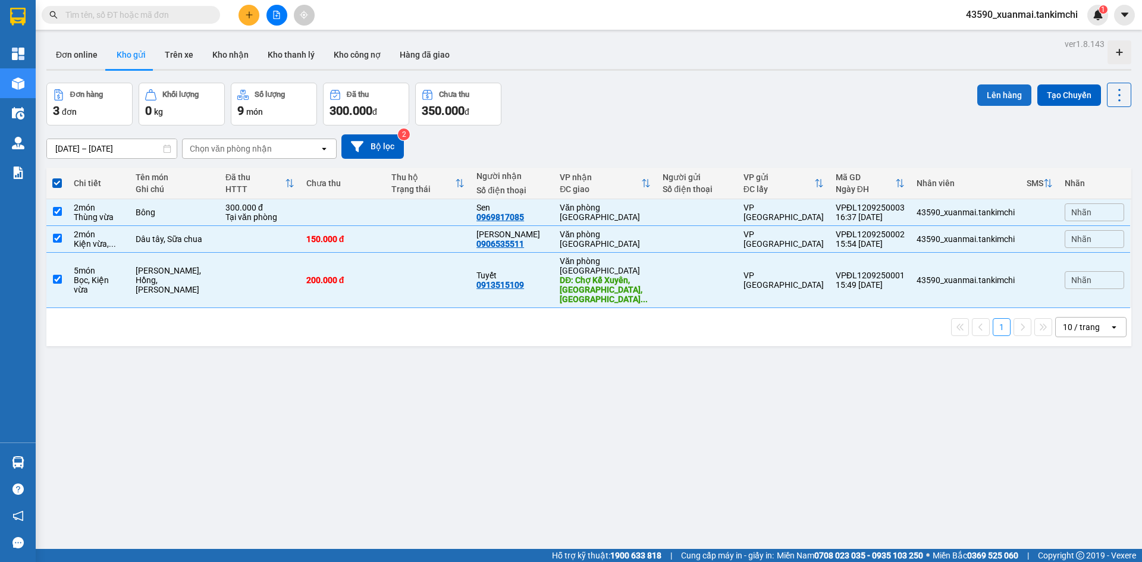
click at [990, 92] on button "Lên hàng" at bounding box center [1004, 94] width 54 height 21
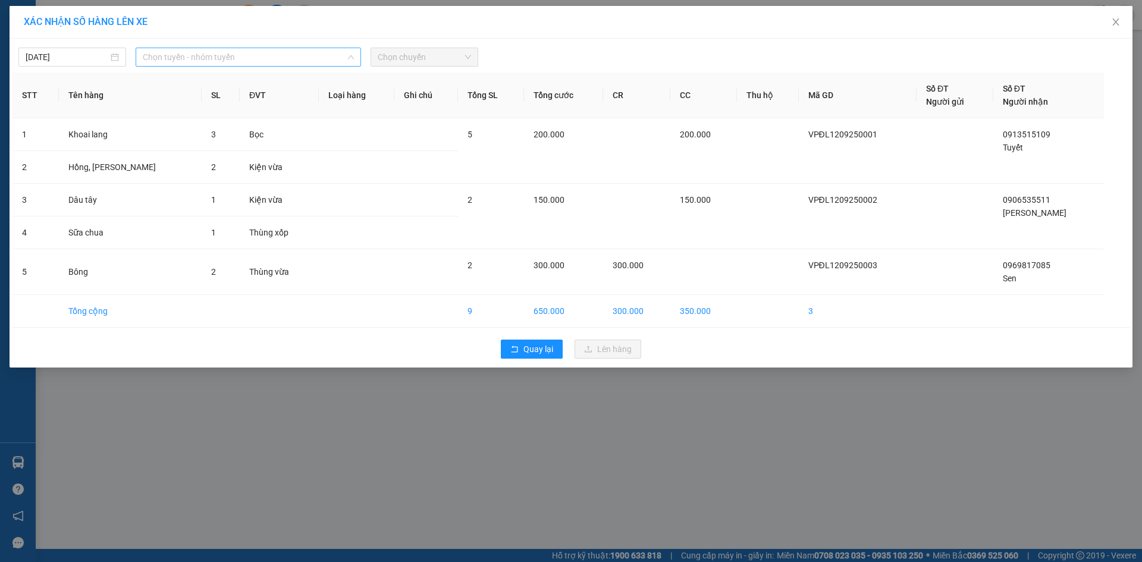
click at [244, 60] on span "Chọn tuyến - nhóm tuyến" at bounding box center [248, 57] width 211 height 18
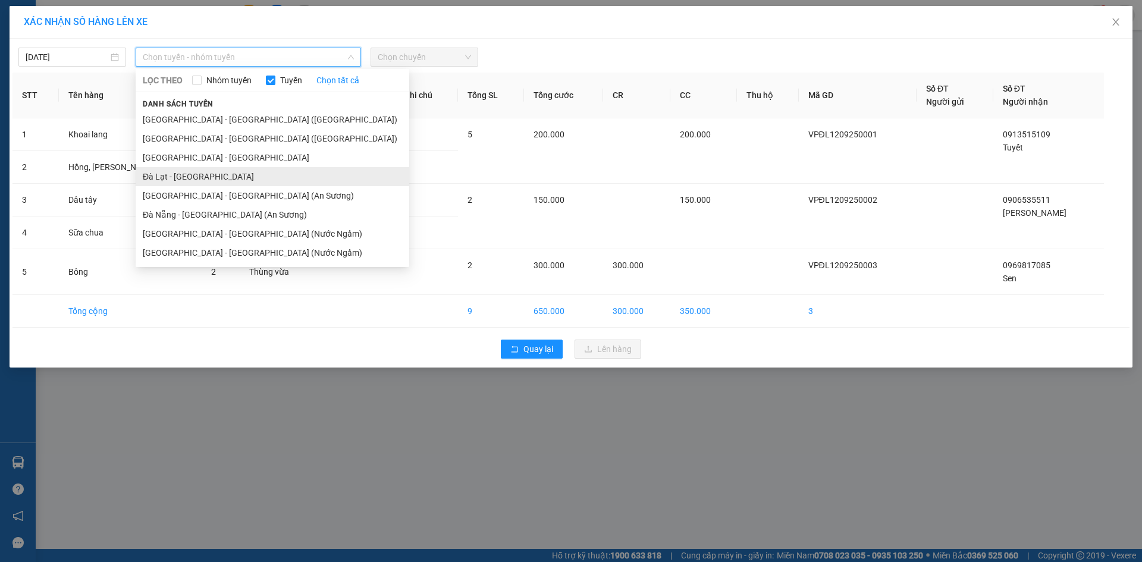
click at [200, 178] on li "Đà Lạt - Đà Nẵng" at bounding box center [273, 176] width 274 height 19
click at [420, 54] on span "Chọn chuyến" at bounding box center [424, 57] width 93 height 18
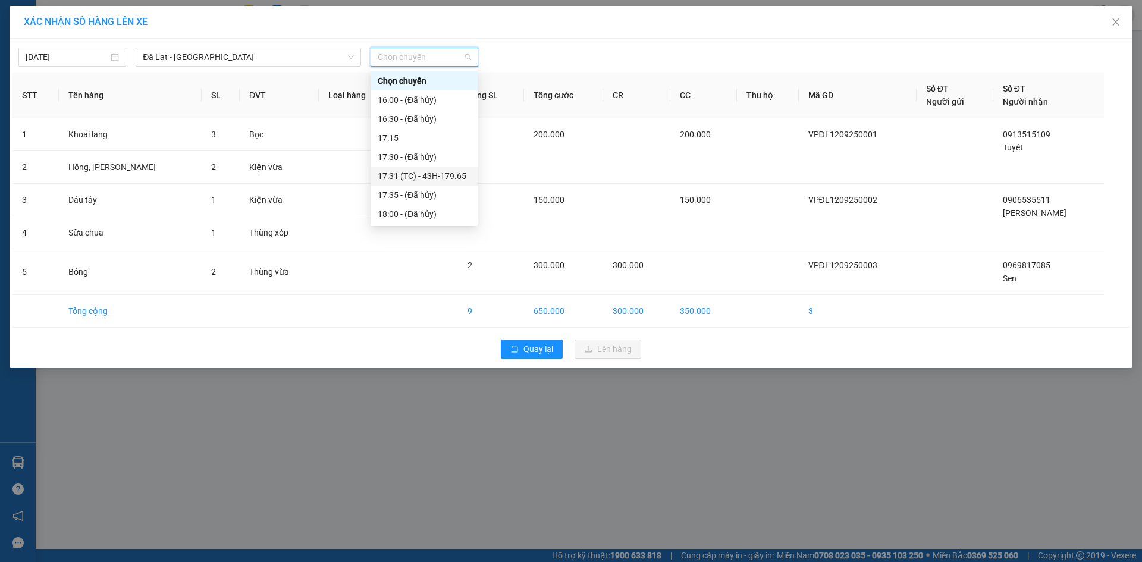
click at [445, 171] on div "17:31 (TC) - 43H-179.65" at bounding box center [424, 175] width 93 height 13
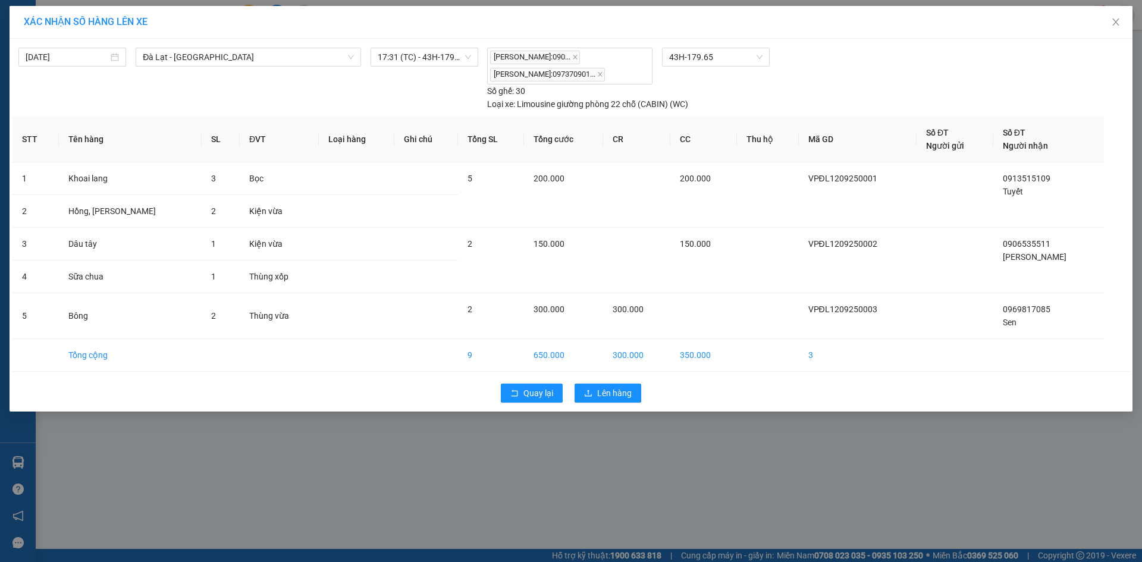
click at [247, 99] on div "12/09/2025 Đà Lạt - Đà Nẵng LỌC THEO Nhóm tuyến Tuyến Chọn tất cả Danh sách tuy…" at bounding box center [249, 79] width 463 height 63
click at [623, 395] on span "Lên hàng" at bounding box center [614, 393] width 34 height 13
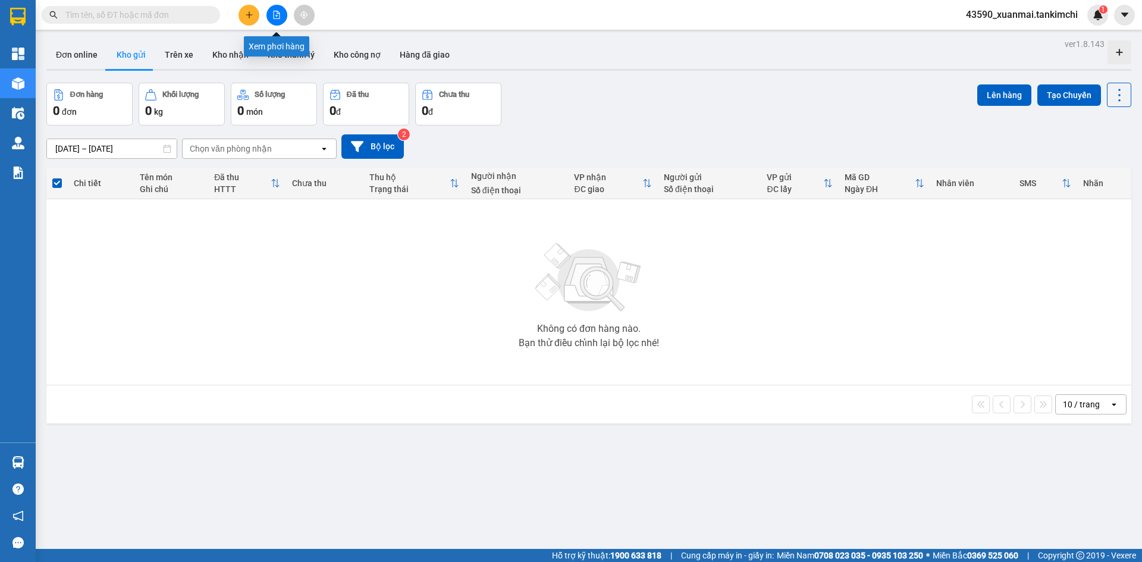
click at [279, 18] on icon "file-add" at bounding box center [277, 15] width 7 height 8
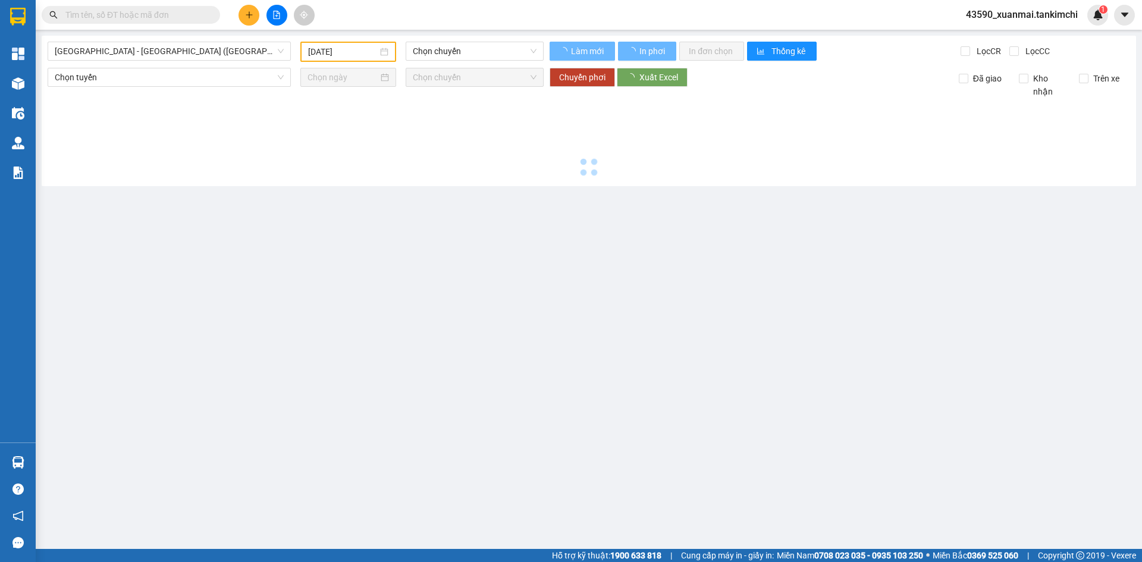
type input "[DATE]"
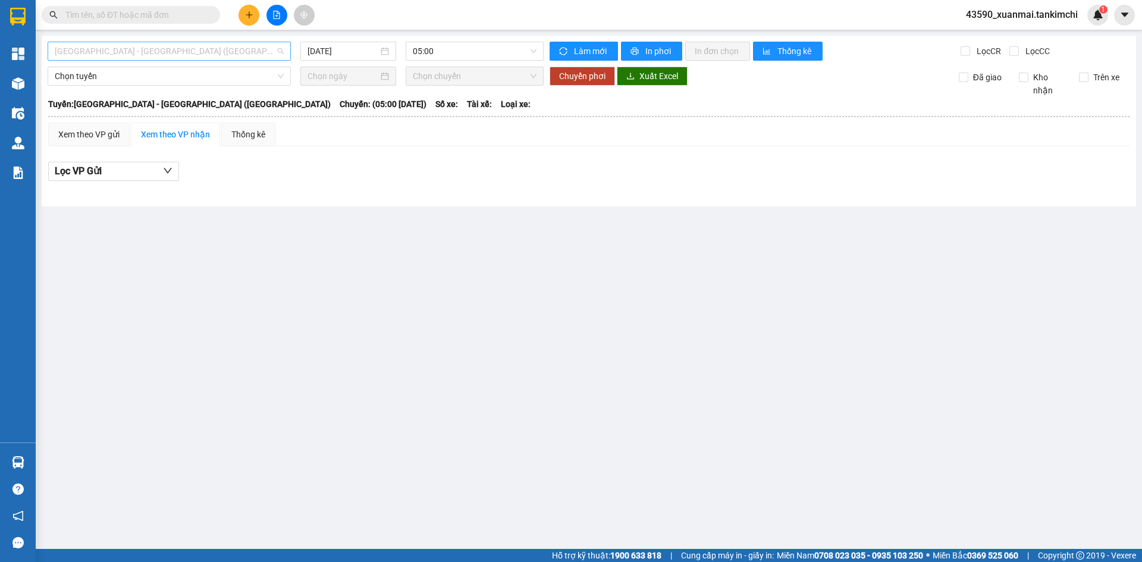
click at [199, 55] on span "Đà Nẵng - Hà Nội (Hàng)" at bounding box center [169, 51] width 229 height 18
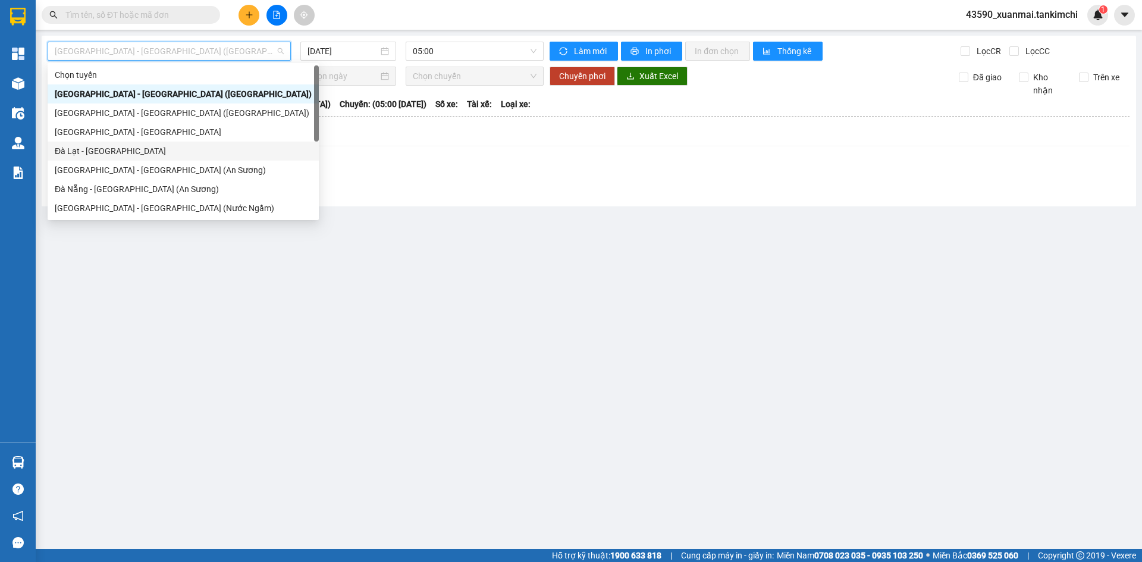
click at [99, 153] on div "Đà Lạt - Đà Nẵng" at bounding box center [183, 151] width 257 height 13
type input "[DATE]"
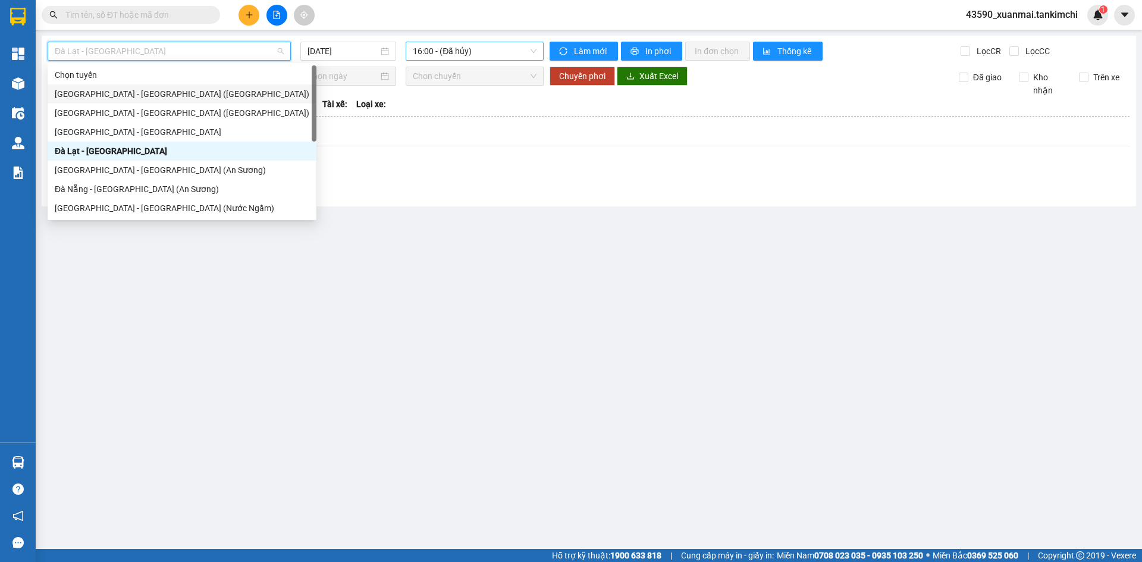
click at [445, 51] on span "16:00 - (Đã hủy)" at bounding box center [475, 51] width 124 height 18
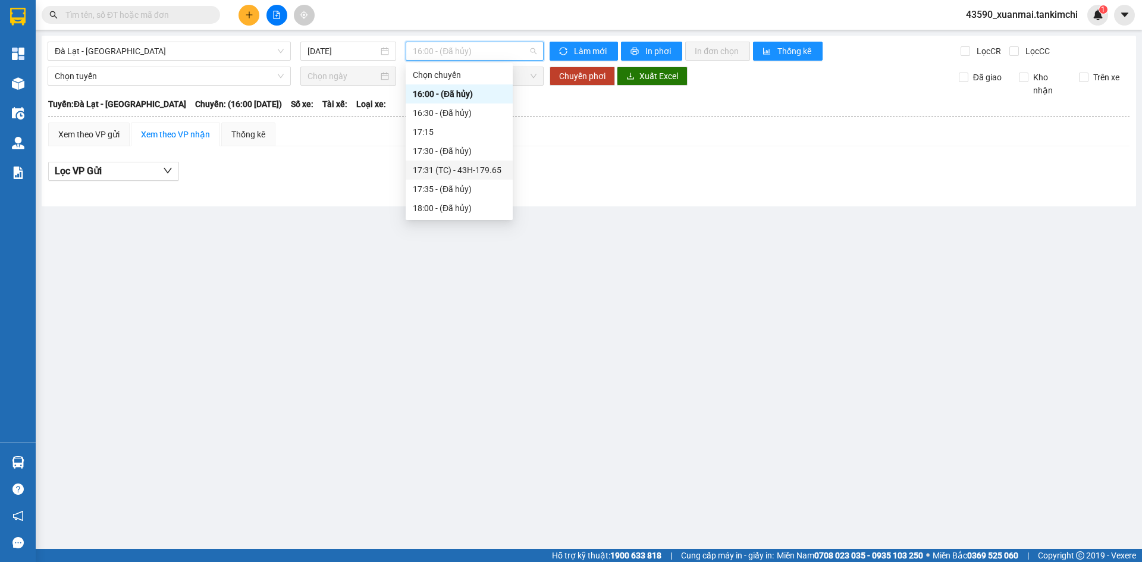
click at [464, 168] on div "17:31 (TC) - 43H-179.65" at bounding box center [459, 170] width 93 height 13
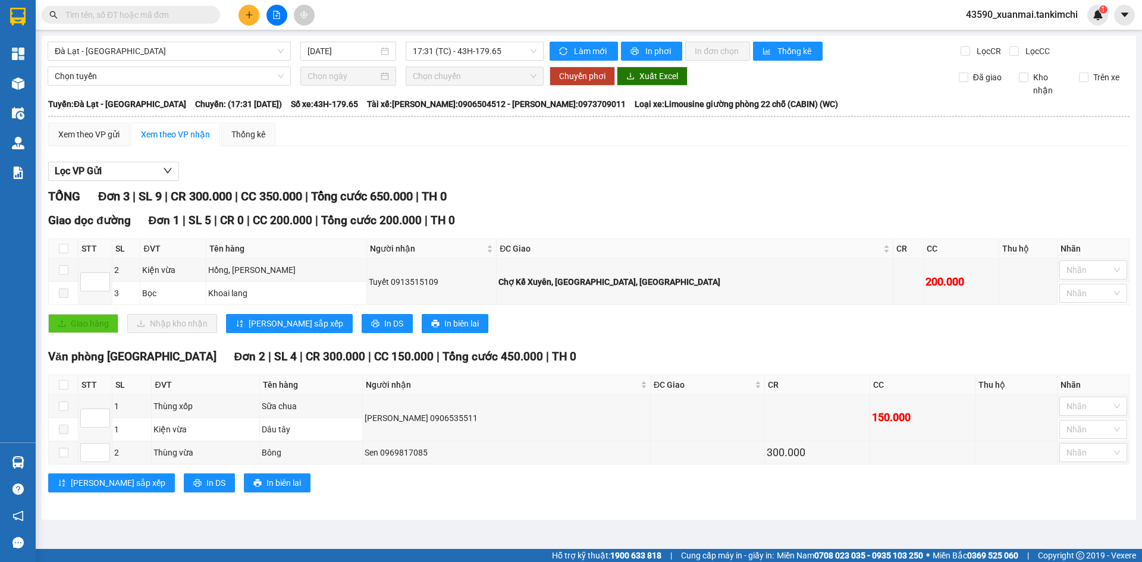
click at [623, 170] on div "Lọc VP Gửi" at bounding box center [588, 172] width 1081 height 20
click at [655, 52] on span "In phơi" at bounding box center [658, 51] width 27 height 13
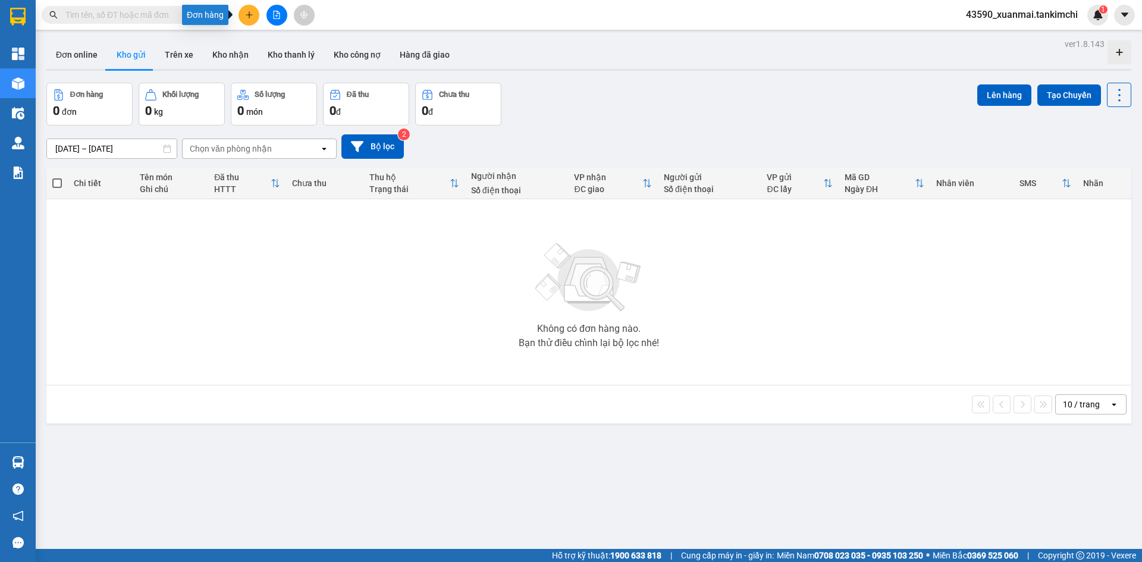
click at [248, 11] on icon "plus" at bounding box center [249, 15] width 8 height 8
click at [299, 41] on div "Tạo đơn hàng" at bounding box center [296, 44] width 52 height 13
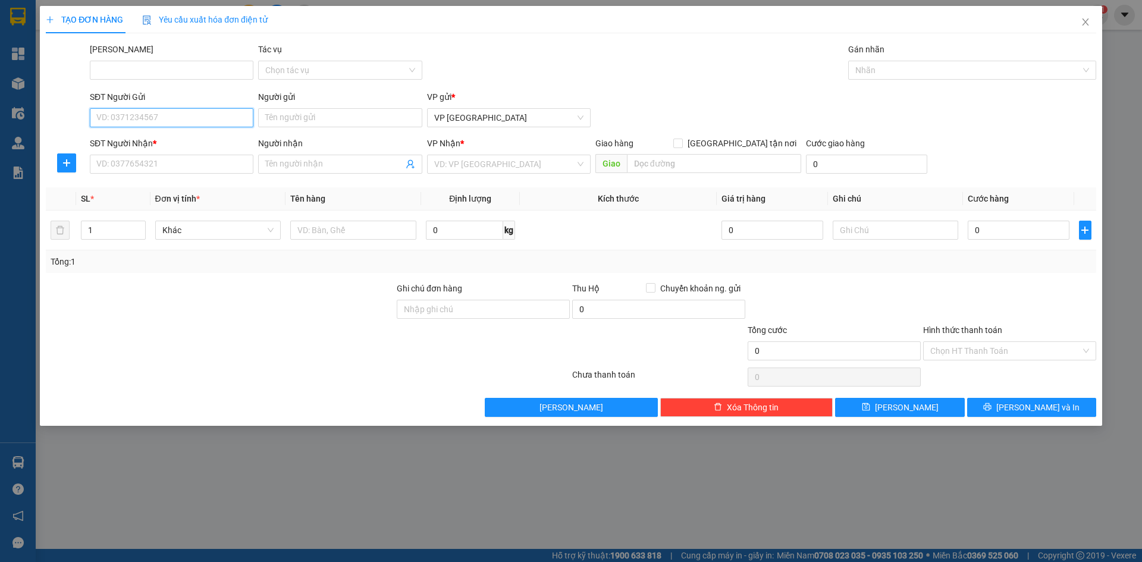
click at [157, 120] on input "SĐT Người Gửi" at bounding box center [172, 117] width 164 height 19
type input "0986829523"
click at [156, 169] on input "SĐT Người Nhận *" at bounding box center [172, 164] width 164 height 19
type input "0797121823"
click at [324, 168] on input "Người nhận" at bounding box center [333, 164] width 137 height 13
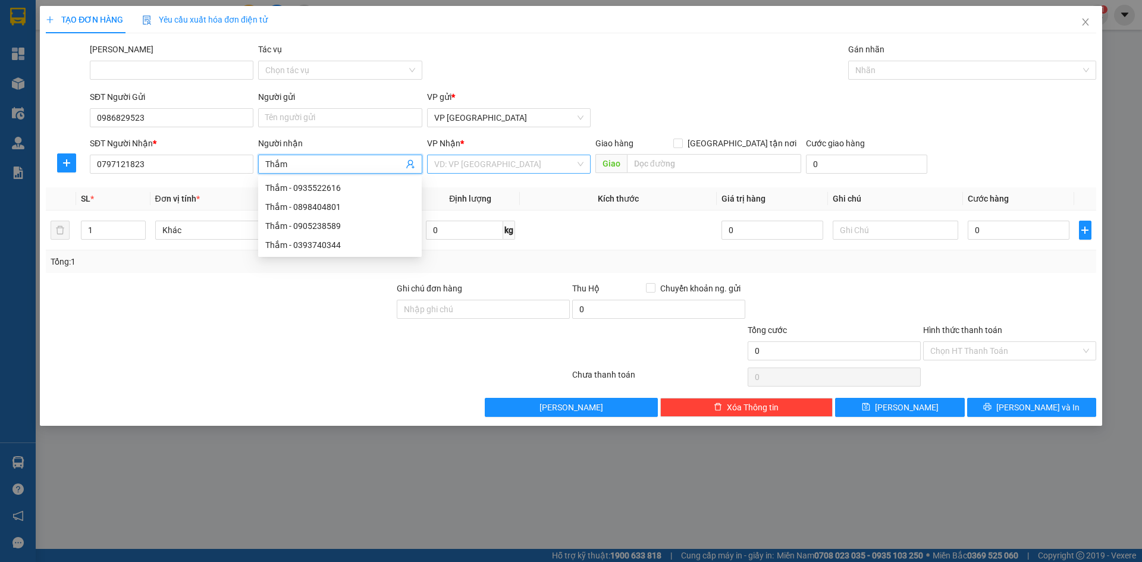
type input "Thắm"
click at [473, 167] on input "search" at bounding box center [504, 164] width 141 height 18
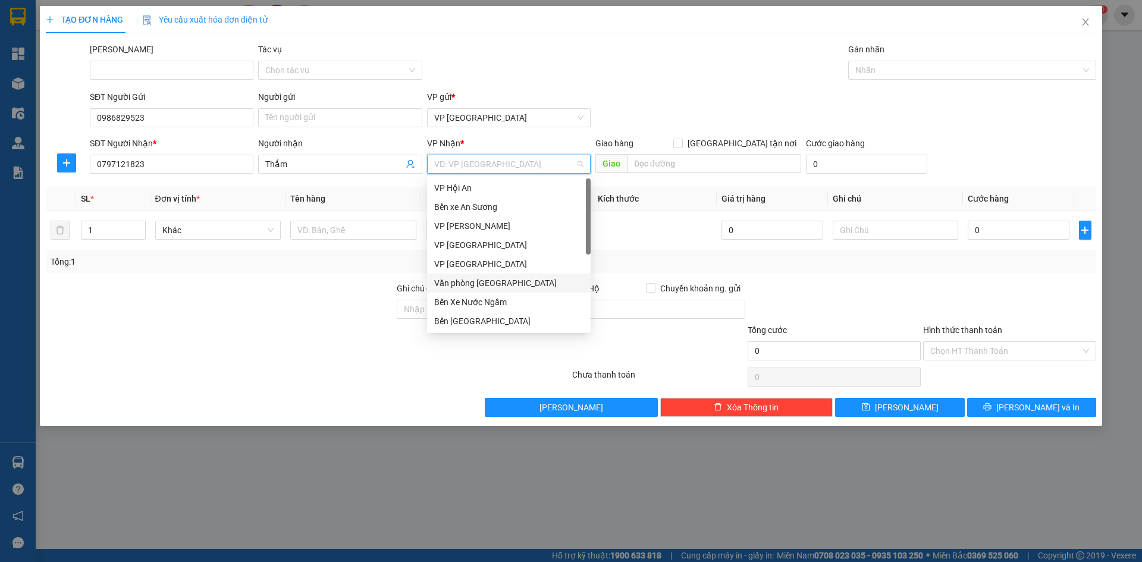
click at [500, 284] on div "Văn phòng [GEOGRAPHIC_DATA]" at bounding box center [508, 283] width 149 height 13
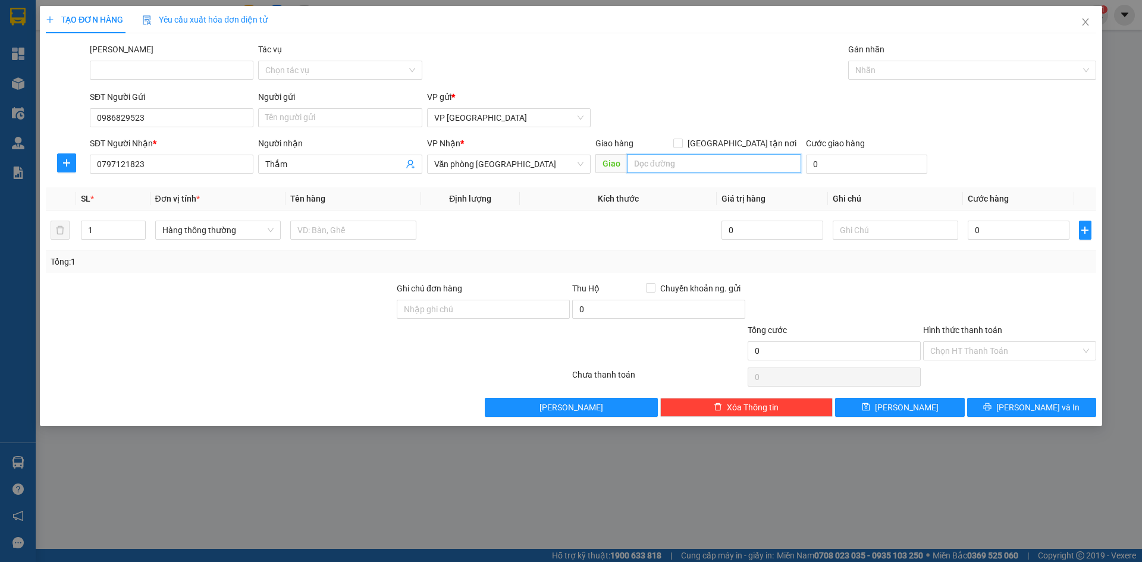
click at [669, 164] on input "search" at bounding box center [714, 163] width 174 height 19
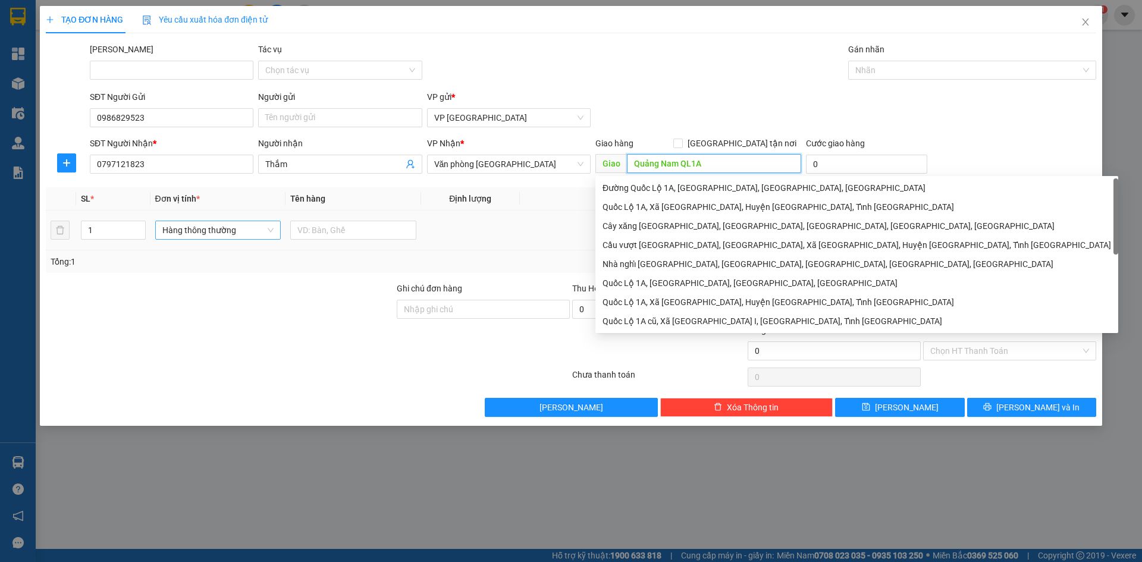
click at [198, 232] on span "Hàng thông thường" at bounding box center [218, 230] width 112 height 18
type input "Quảng Nam QL1A"
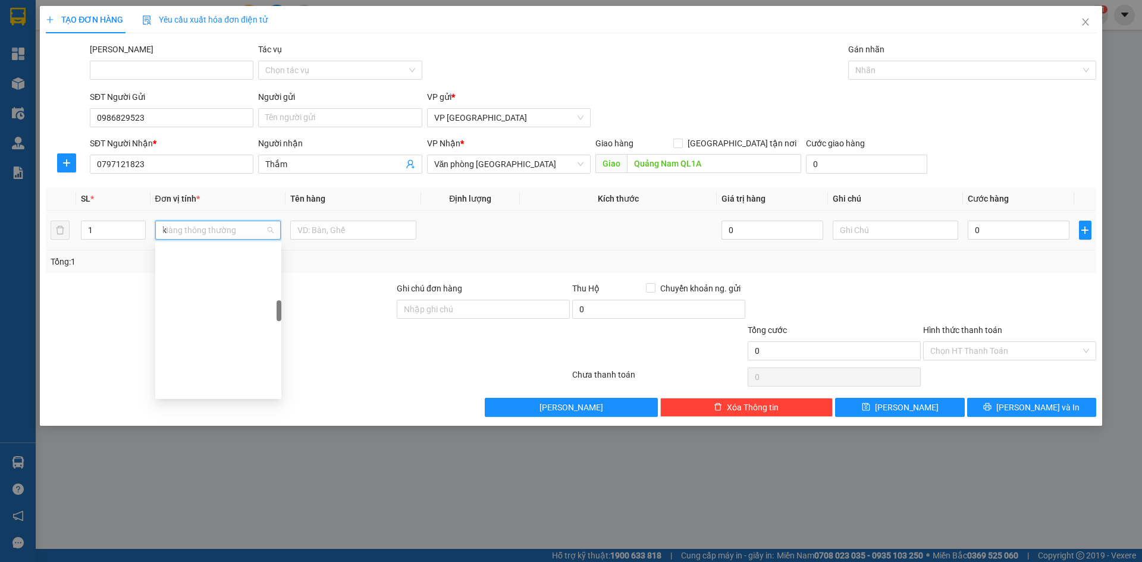
type input "ki"
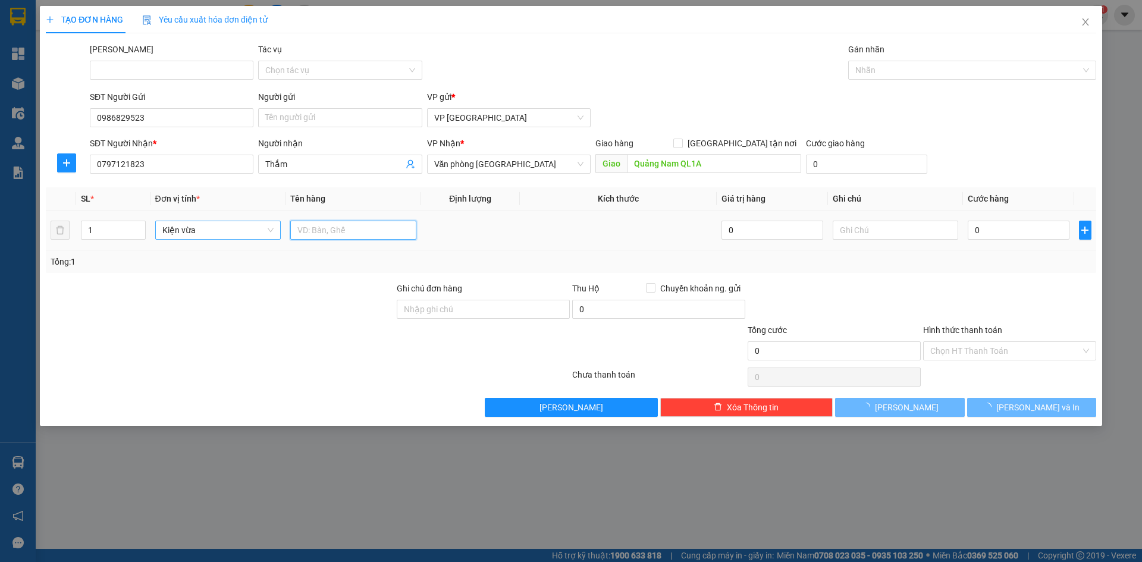
click at [335, 232] on input "text" at bounding box center [353, 230] width 126 height 19
click at [344, 229] on input "Hồng giòn 70000" at bounding box center [353, 230] width 126 height 19
drag, startPoint x: 338, startPoint y: 230, endPoint x: 367, endPoint y: 230, distance: 28.5
click at [367, 230] on input "Hồng giòn 70000" at bounding box center [353, 230] width 126 height 19
type input "Hồng giòn"
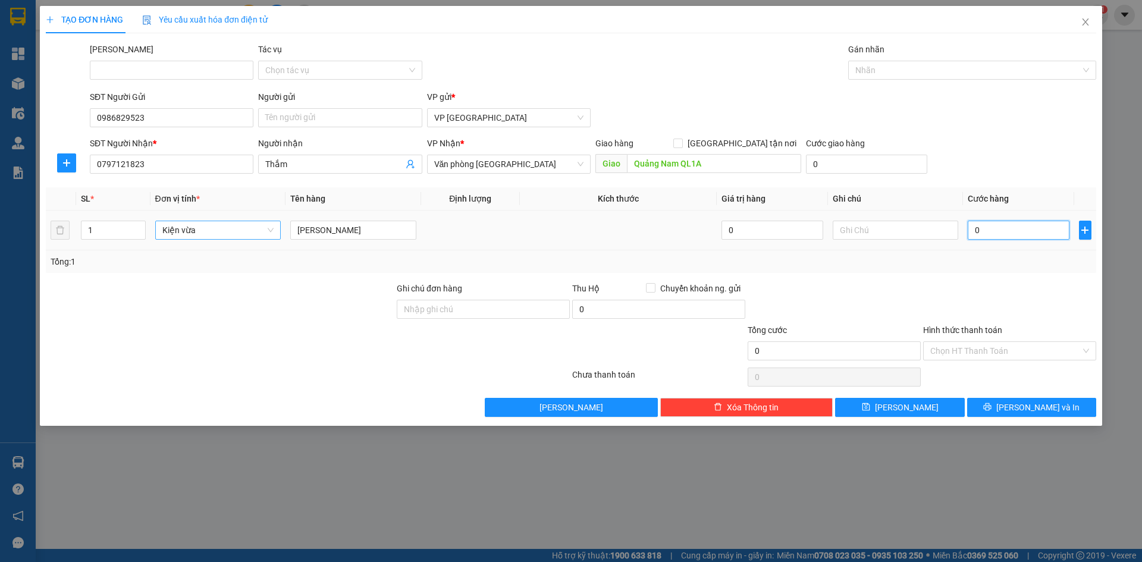
click at [1016, 231] on input "0" at bounding box center [1018, 230] width 101 height 19
paste input "70.00"
type input "70.000"
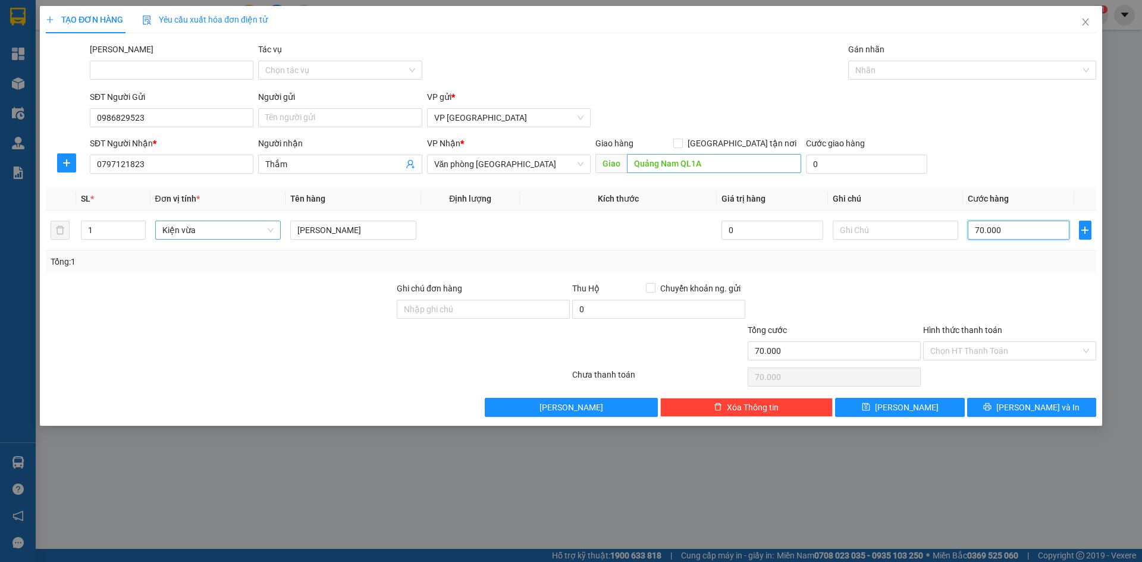
type input "70.000"
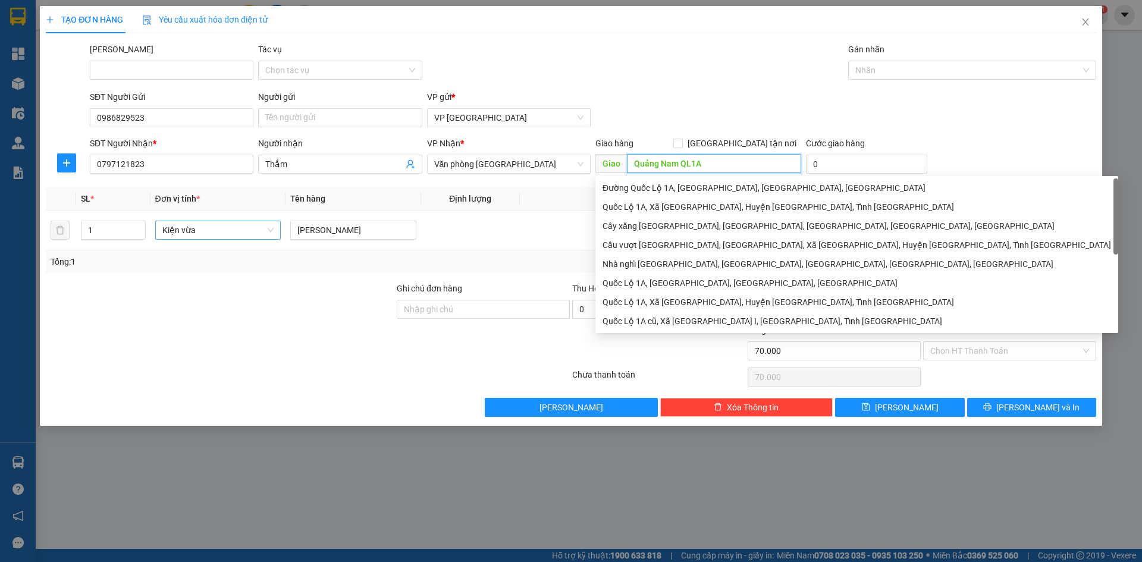
drag, startPoint x: 678, startPoint y: 164, endPoint x: 633, endPoint y: 163, distance: 45.2
click at [633, 163] on input "Quảng Nam QL1A" at bounding box center [714, 163] width 174 height 19
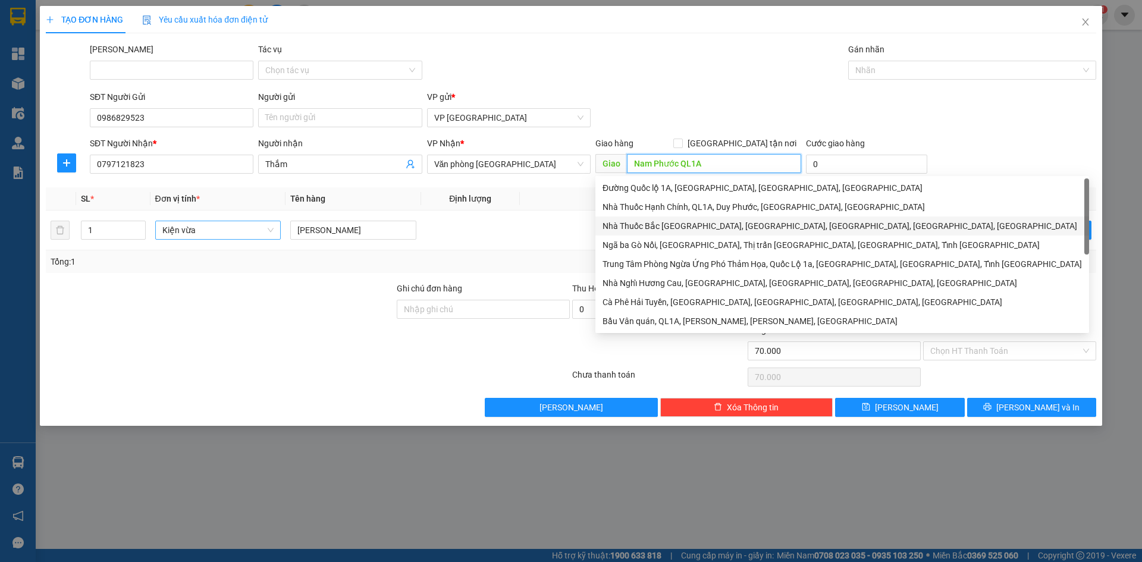
type input "Nam Phước QL1A"
click at [1057, 307] on div at bounding box center [1009, 303] width 175 height 42
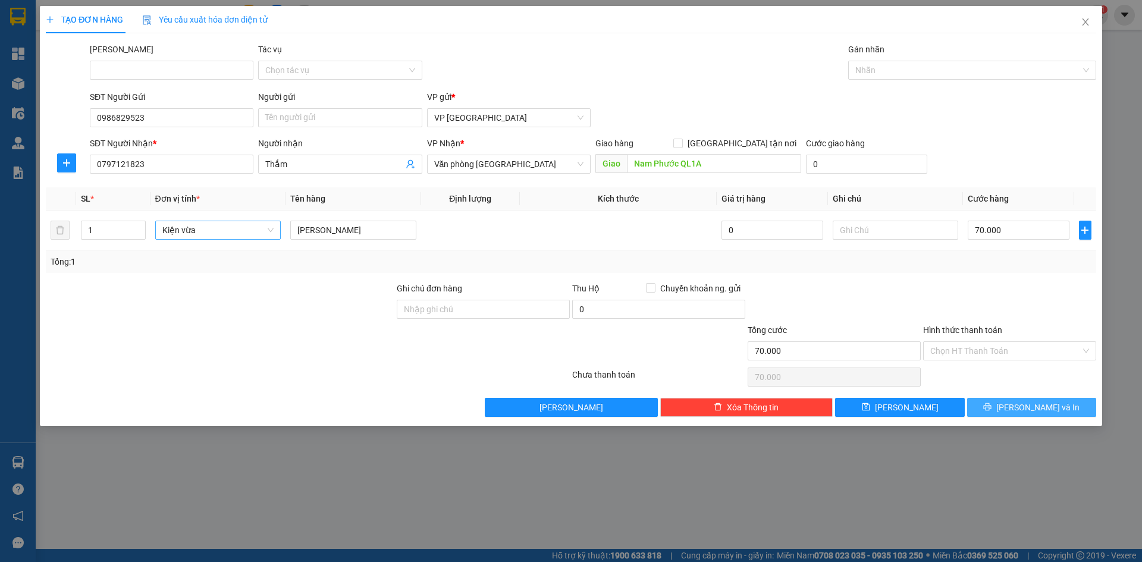
click at [991, 406] on icon "printer" at bounding box center [988, 407] width 8 height 8
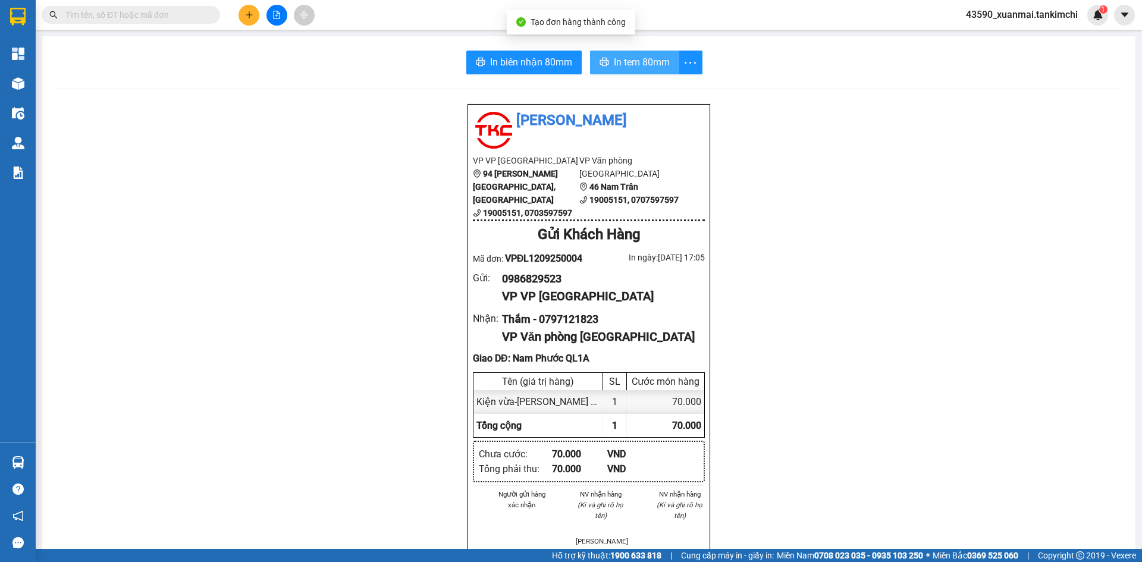
click at [614, 64] on span "In tem 80mm" at bounding box center [642, 62] width 56 height 15
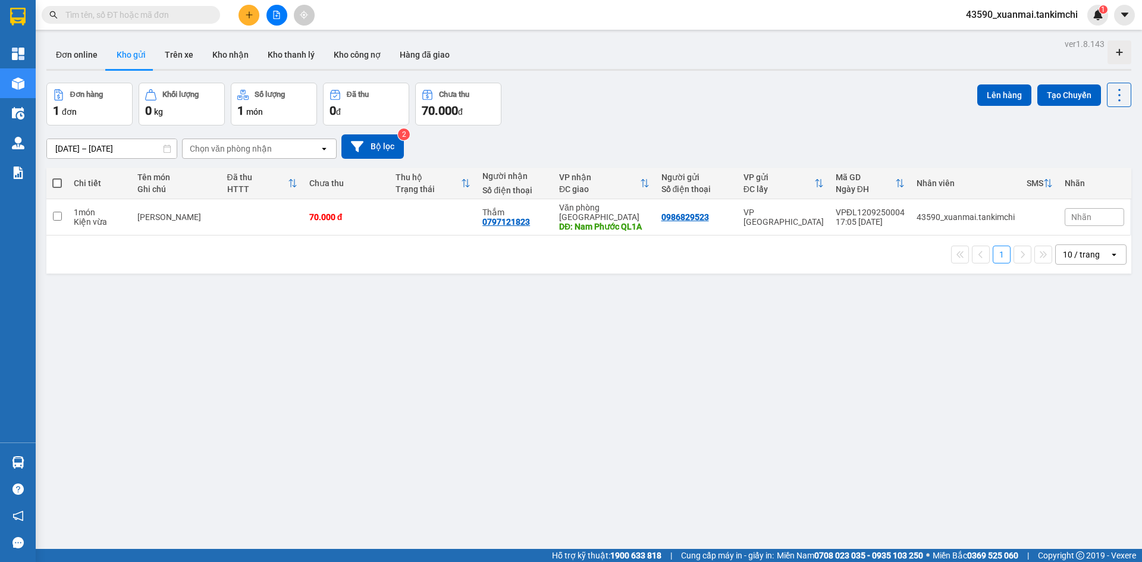
click at [62, 183] on th at bounding box center [56, 184] width 21 height 32
click at [60, 183] on span at bounding box center [57, 183] width 10 height 10
click at [57, 177] on input "checkbox" at bounding box center [57, 177] width 0 height 0
checkbox input "true"
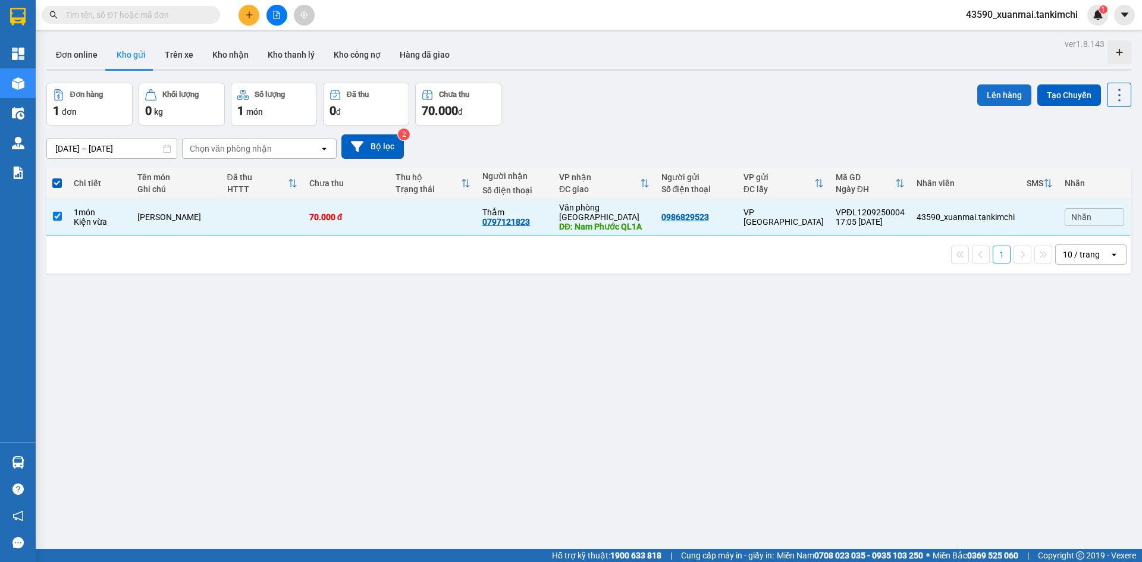
click at [981, 89] on button "Lên hàng" at bounding box center [1004, 94] width 54 height 21
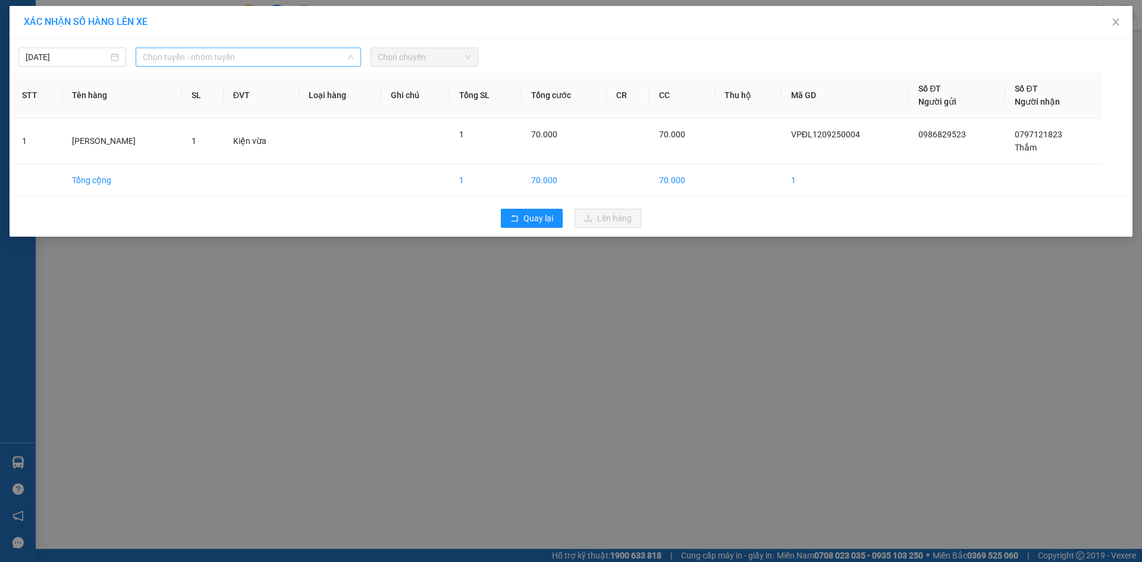
click at [174, 54] on span "Chọn tuyến - nhóm tuyến" at bounding box center [248, 57] width 211 height 18
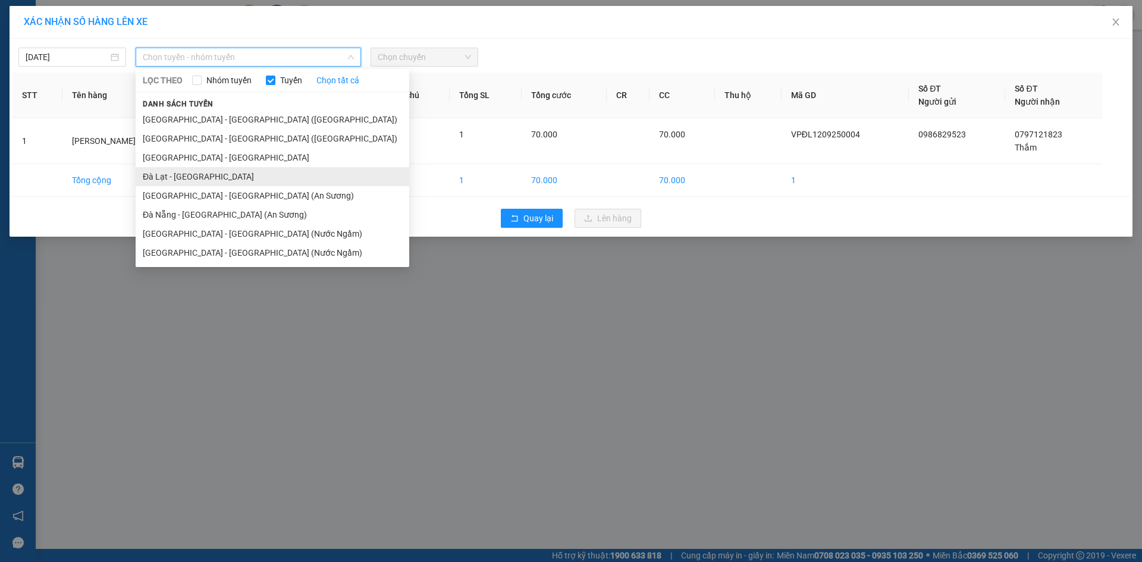
click at [187, 168] on li "Đà Lạt - Đà Nẵng" at bounding box center [273, 176] width 274 height 19
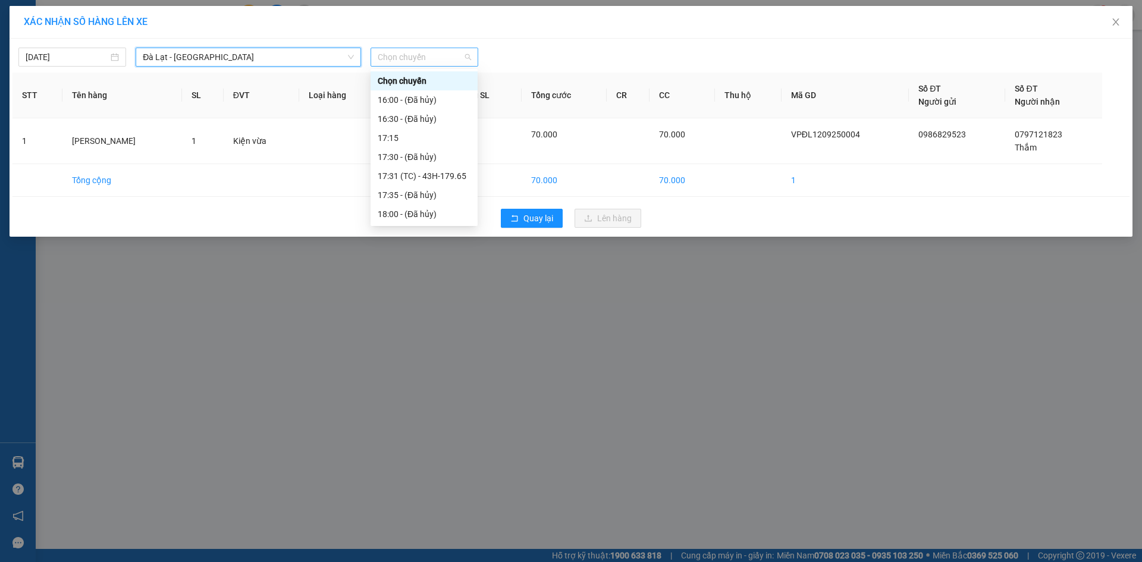
click at [406, 59] on span "Chọn chuyến" at bounding box center [424, 57] width 93 height 18
click at [420, 178] on div "17:31 (TC) - 43H-179.65" at bounding box center [424, 175] width 93 height 13
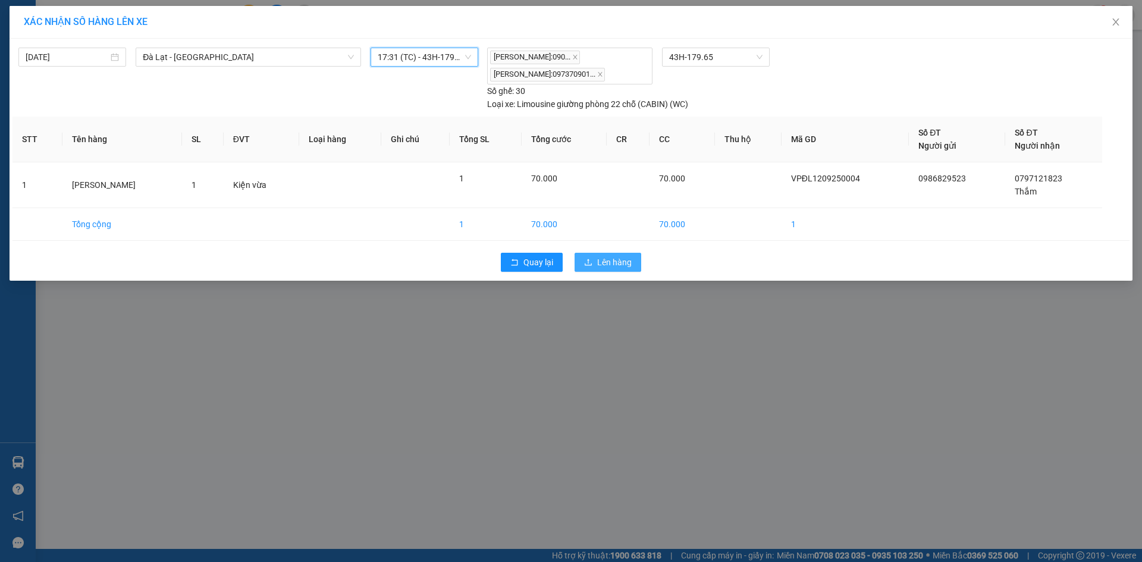
click at [605, 260] on span "Lên hàng" at bounding box center [614, 262] width 34 height 13
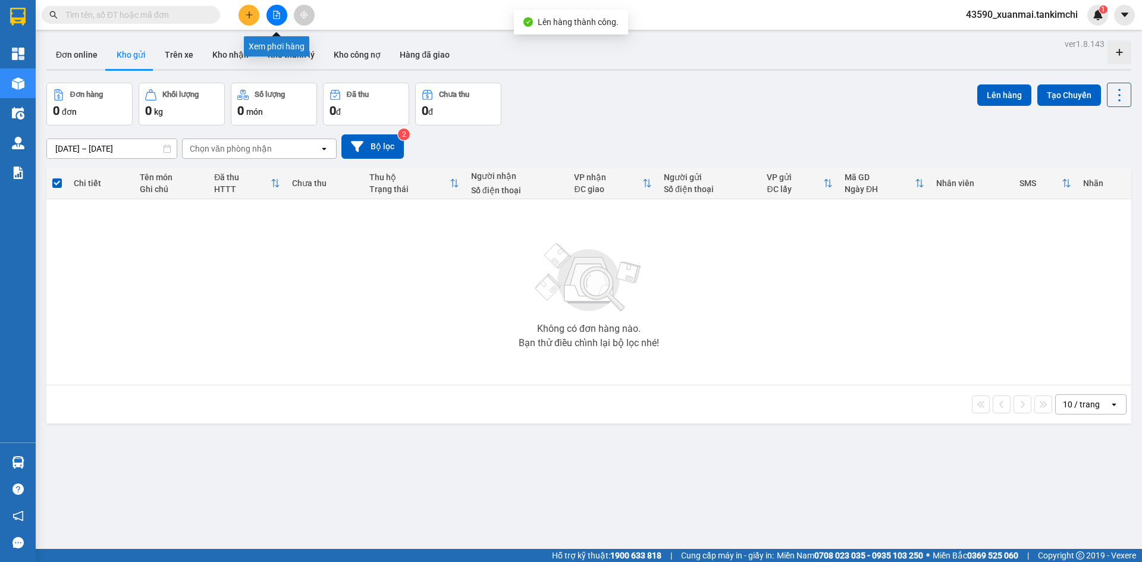
click at [274, 18] on icon "file-add" at bounding box center [277, 15] width 7 height 8
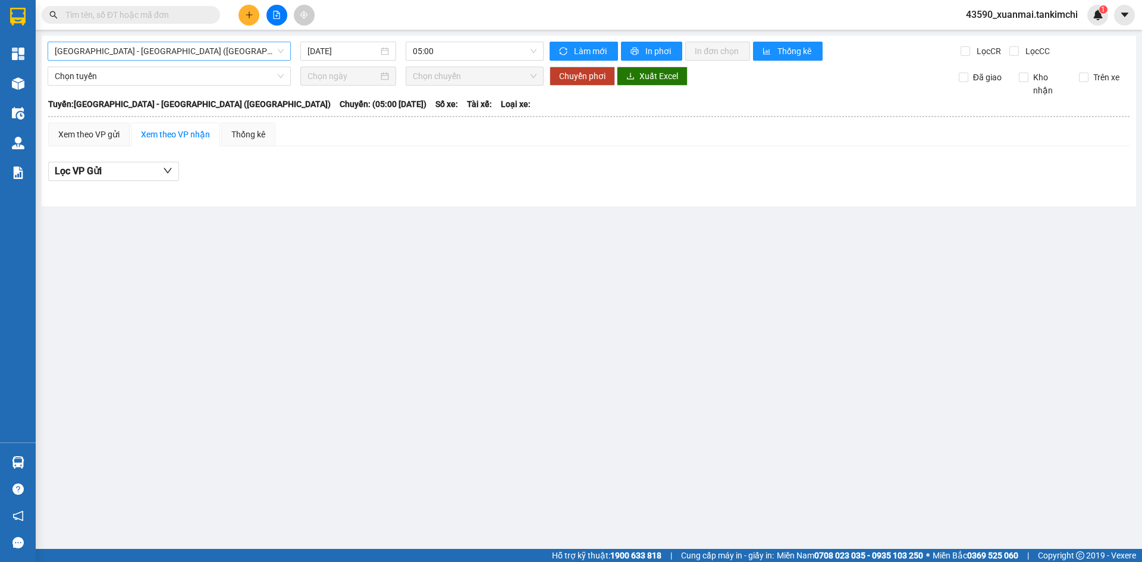
click at [150, 49] on span "Đà Nẵng - Hà Nội (Hàng)" at bounding box center [169, 51] width 229 height 18
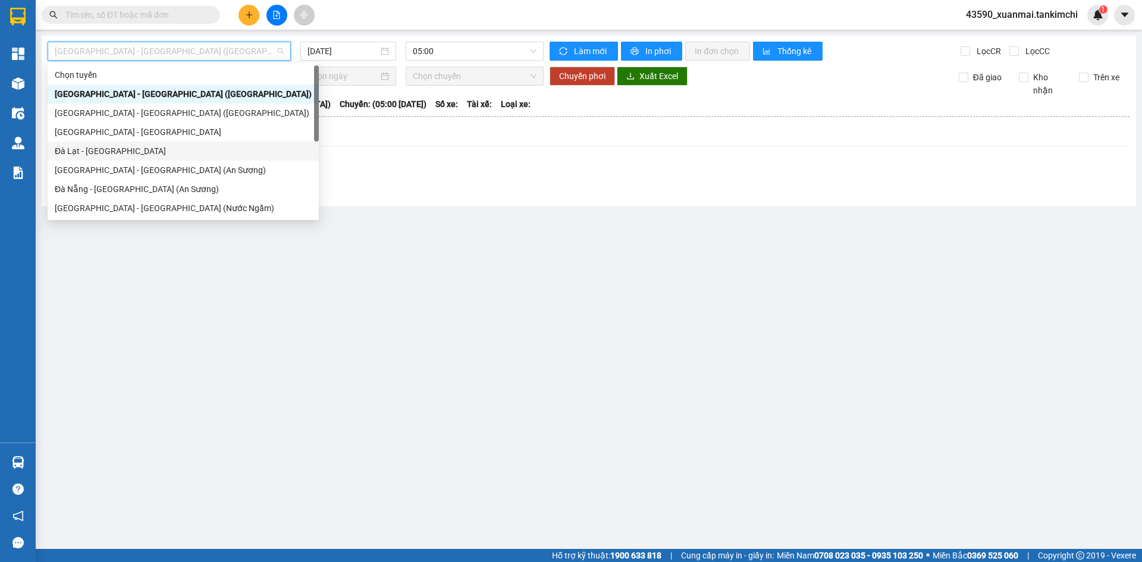
click at [98, 149] on div "Đà Lạt - Đà Nẵng" at bounding box center [183, 151] width 257 height 13
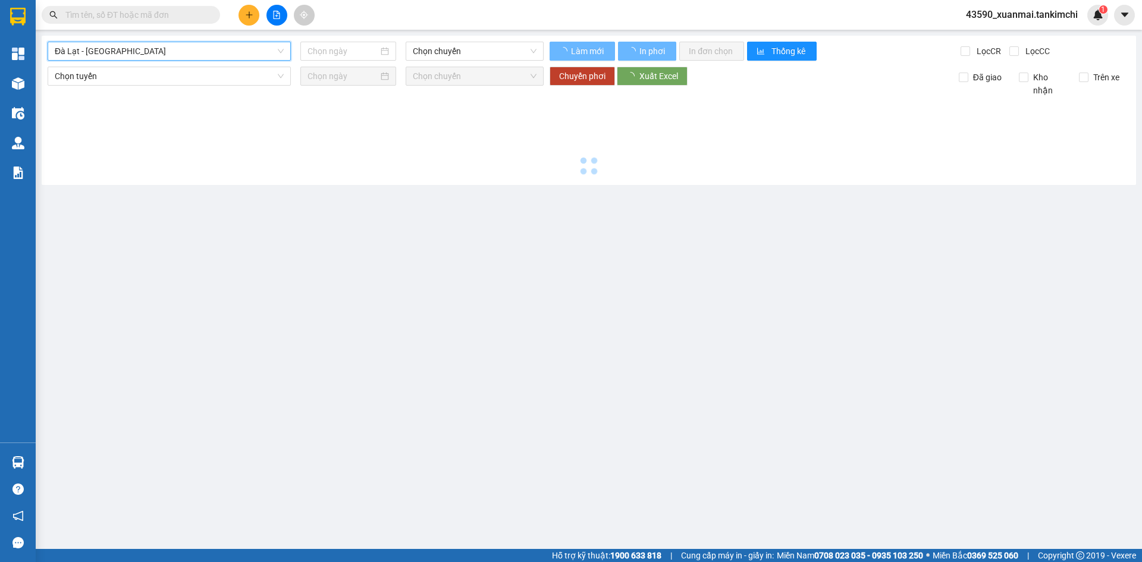
type input "[DATE]"
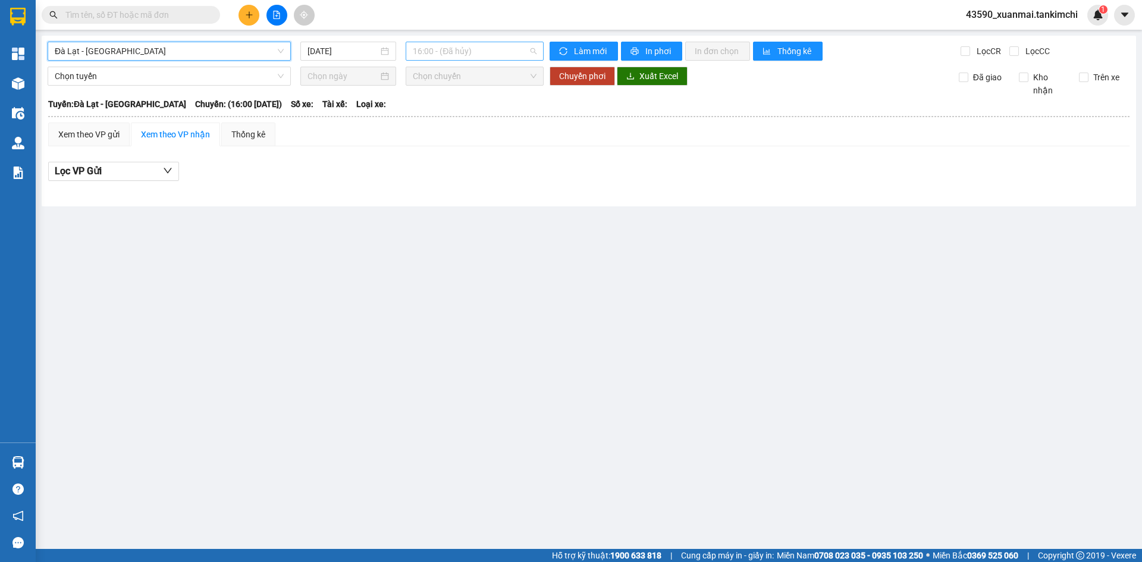
click at [470, 57] on span "16:00 - (Đã hủy)" at bounding box center [475, 51] width 124 height 18
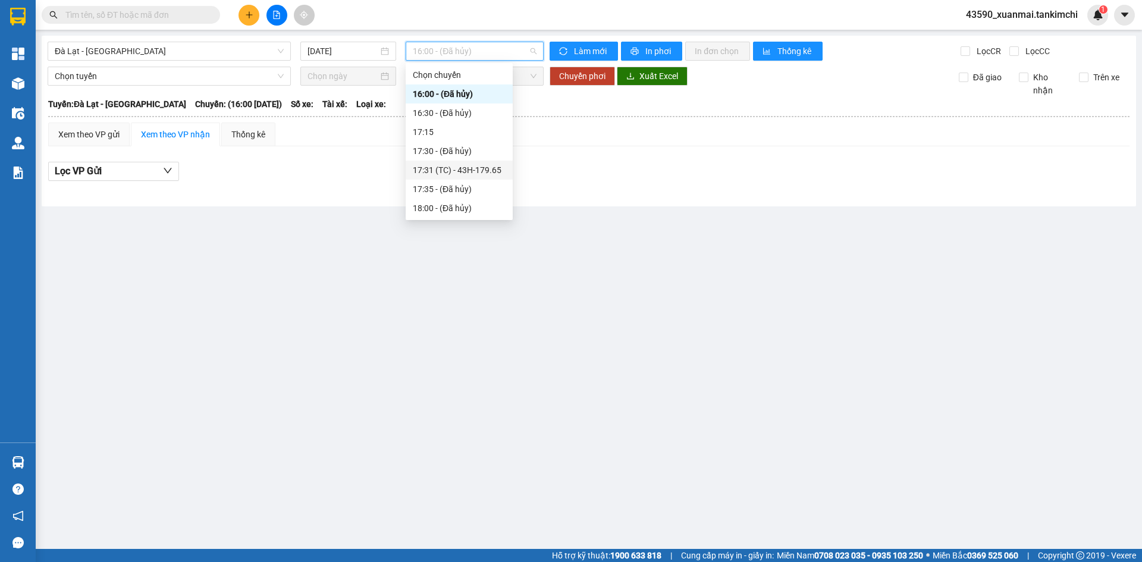
click at [459, 165] on div "17:31 (TC) - 43H-179.65" at bounding box center [459, 170] width 93 height 13
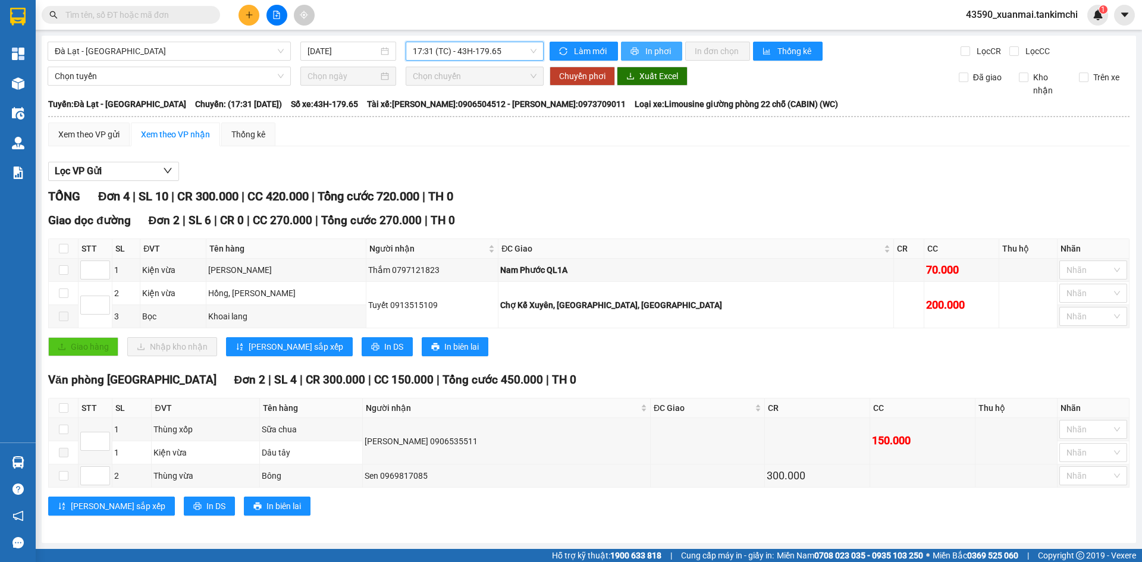
click at [657, 46] on span "In phơi" at bounding box center [658, 51] width 27 height 13
